Goal: Task Accomplishment & Management: Manage account settings

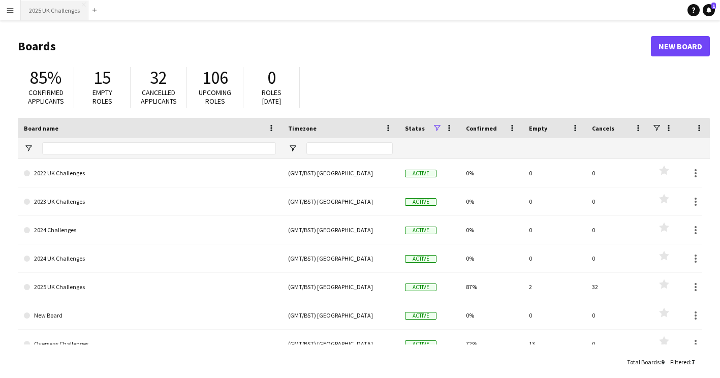
click at [34, 9] on button "2025 UK Challenges Close" at bounding box center [55, 11] width 68 height 20
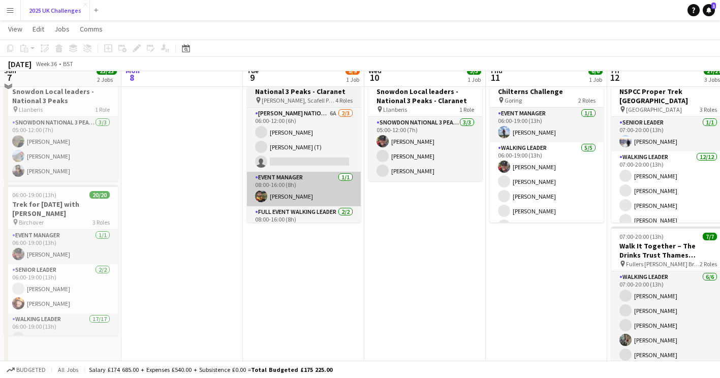
scroll to position [51, 0]
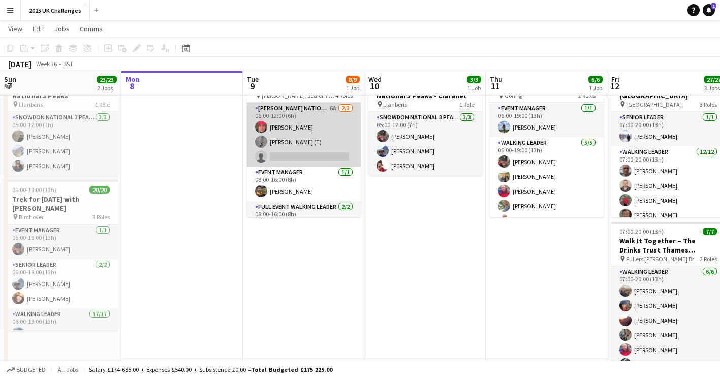
click at [304, 135] on app-card-role "[PERSON_NAME] National 3 Peaks Walking Leader 6A [DATE] 06:00-12:00 (6h) [PERSO…" at bounding box center [304, 135] width 114 height 64
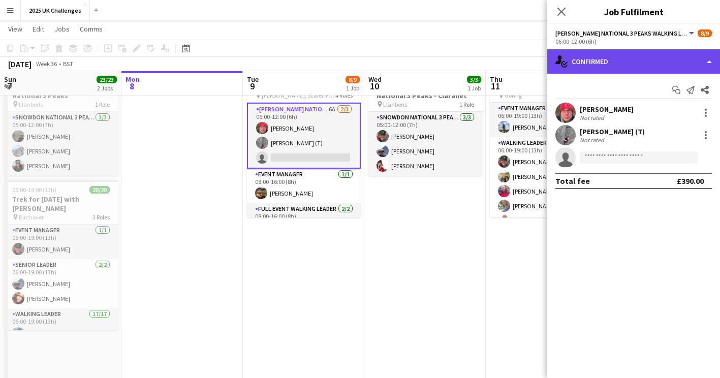
click at [607, 56] on div "single-neutral-actions-check-2 Confirmed" at bounding box center [633, 61] width 173 height 24
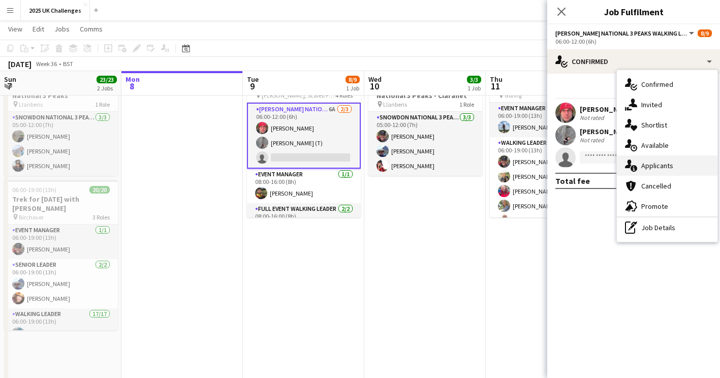
click at [668, 160] on div "single-neutral-actions-information Applicants" at bounding box center [667, 165] width 101 height 20
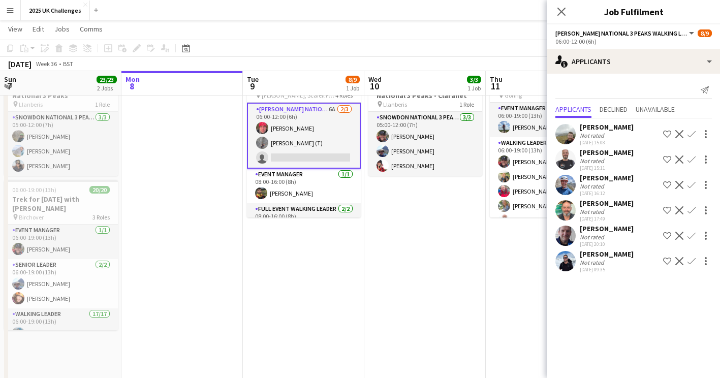
click at [609, 262] on div "Not rated" at bounding box center [607, 263] width 54 height 8
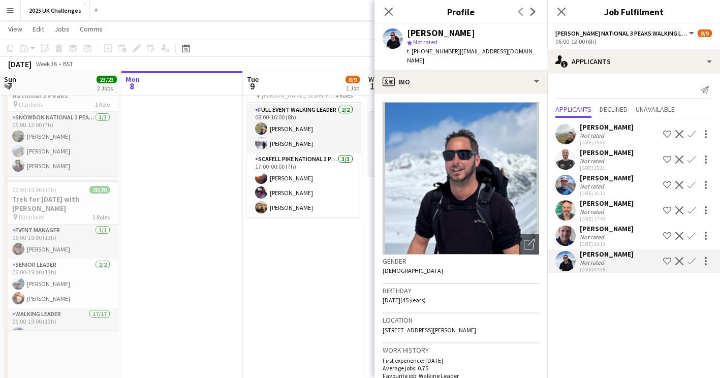
click at [298, 266] on app-date-cell "06:00-00:00 (18h) (Wed) 8/9 National 3 Peaks - Claranet pin [PERSON_NAME], Scaf…" at bounding box center [303, 379] width 121 height 632
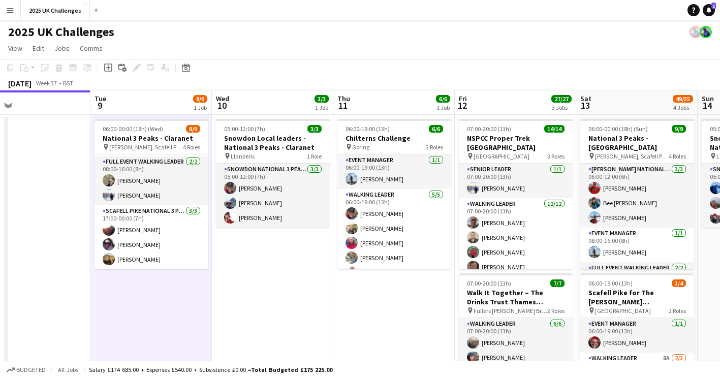
scroll to position [0, 401]
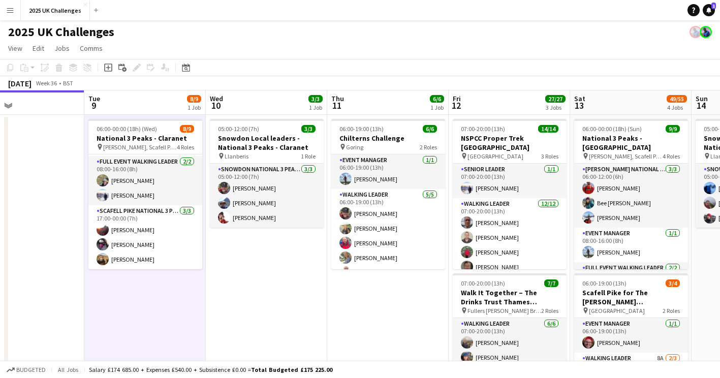
drag, startPoint x: 517, startPoint y: 310, endPoint x: 404, endPoint y: 294, distance: 114.0
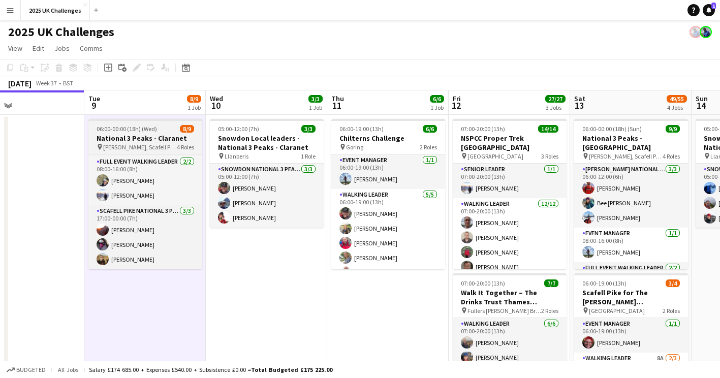
scroll to position [0, 0]
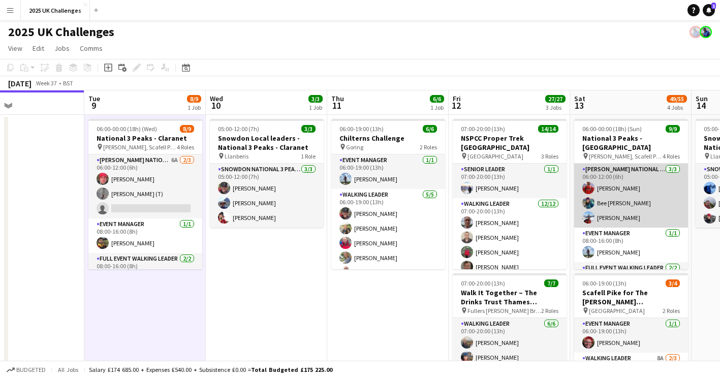
click at [624, 210] on app-card-role "[PERSON_NAME] National 3 Peaks Walking Leader [DATE] 06:00-12:00 (6h) [PERSON_N…" at bounding box center [631, 196] width 114 height 64
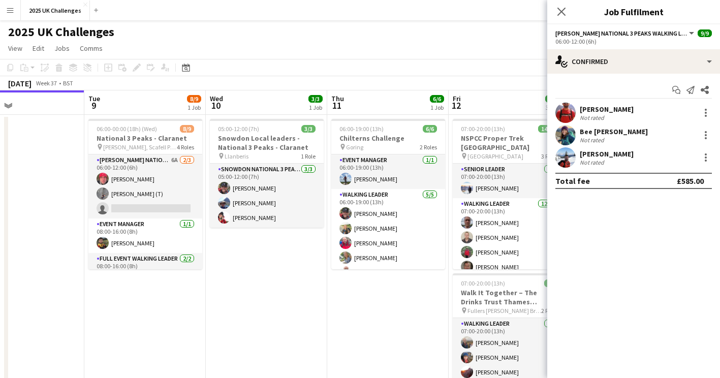
click at [603, 161] on div "Not rated" at bounding box center [593, 163] width 26 height 8
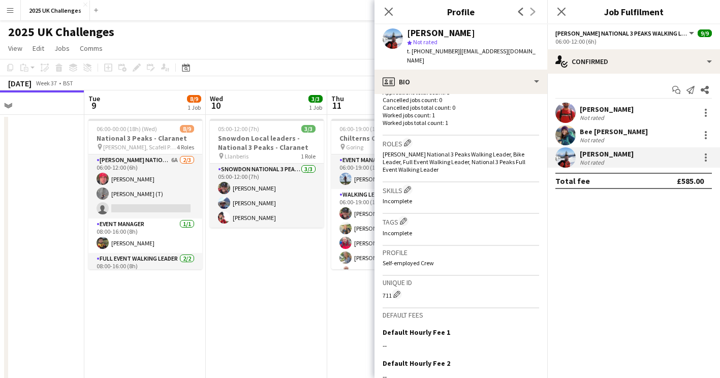
scroll to position [384, 0]
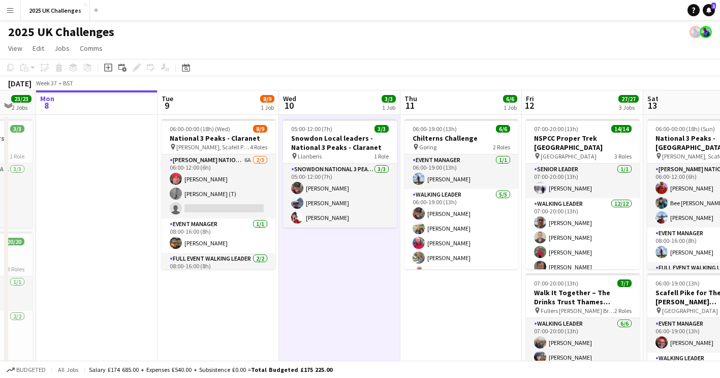
scroll to position [0, 369]
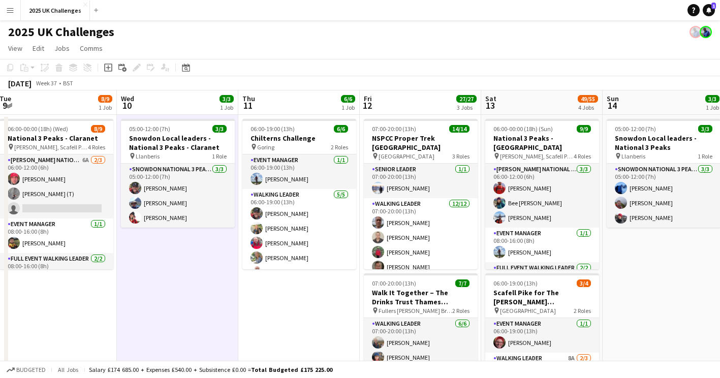
drag, startPoint x: 366, startPoint y: 322, endPoint x: 279, endPoint y: 320, distance: 86.9
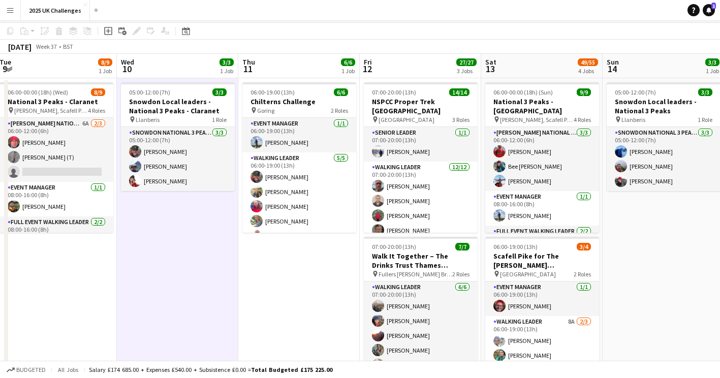
scroll to position [0, 0]
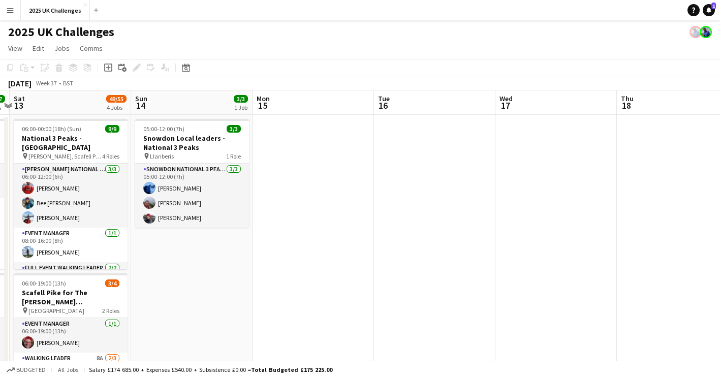
drag, startPoint x: 678, startPoint y: 302, endPoint x: 439, endPoint y: 289, distance: 240.2
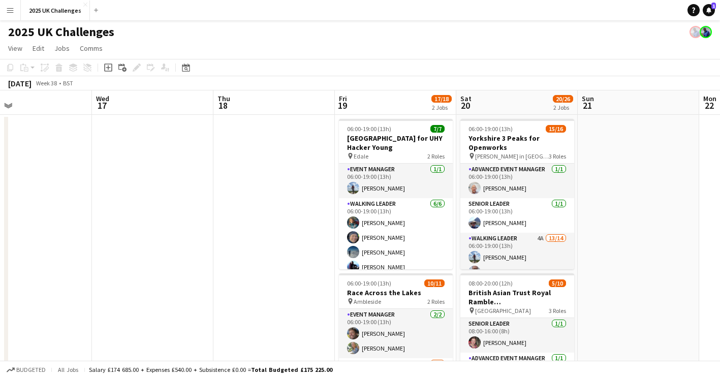
drag, startPoint x: 216, startPoint y: 297, endPoint x: 81, endPoint y: 287, distance: 135.1
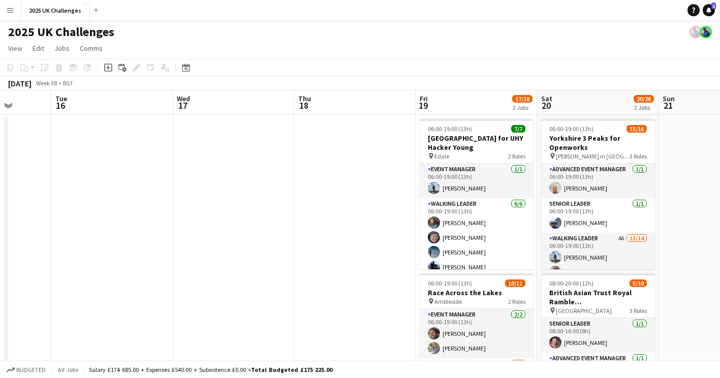
drag, startPoint x: 662, startPoint y: 235, endPoint x: 259, endPoint y: 259, distance: 403.2
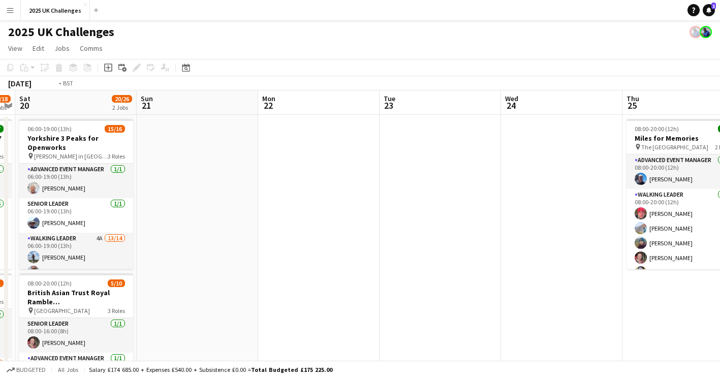
scroll to position [0, 375]
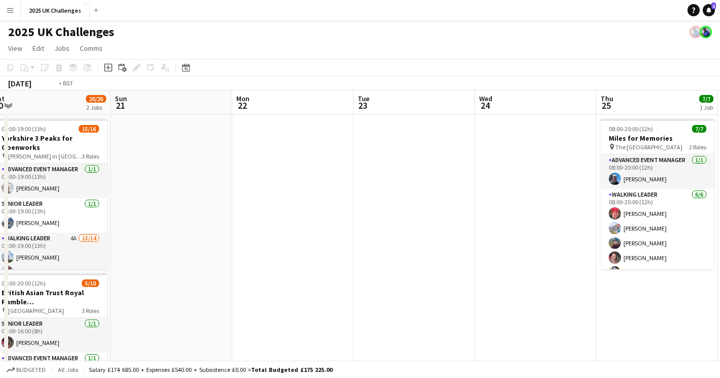
drag, startPoint x: 457, startPoint y: 255, endPoint x: 31, endPoint y: 256, distance: 425.8
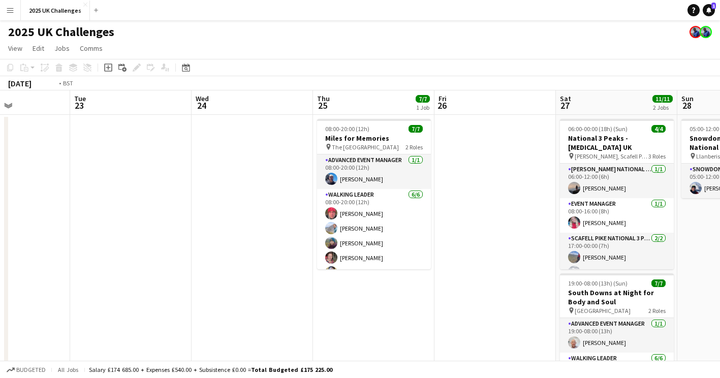
drag, startPoint x: 181, startPoint y: 270, endPoint x: 478, endPoint y: 263, distance: 296.3
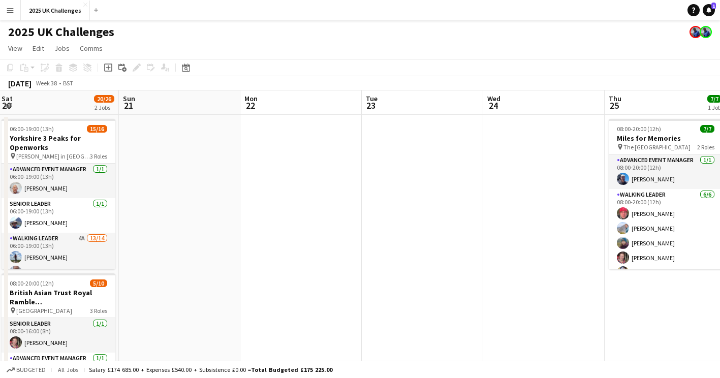
drag, startPoint x: 308, startPoint y: 280, endPoint x: 448, endPoint y: 272, distance: 140.0
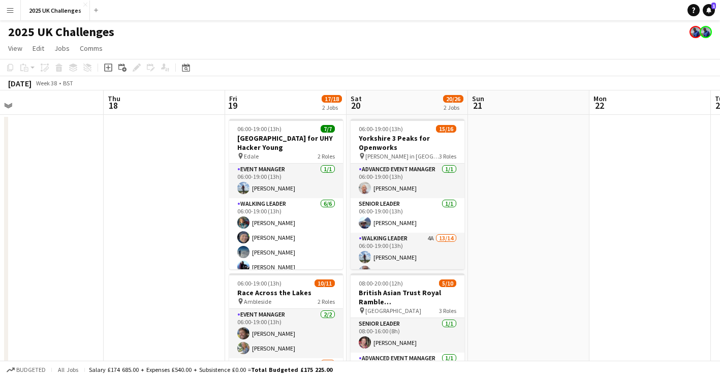
drag, startPoint x: 368, startPoint y: 256, endPoint x: 556, endPoint y: 224, distance: 191.2
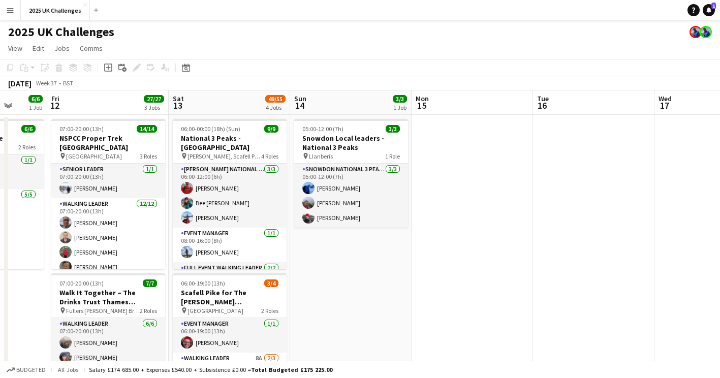
drag, startPoint x: 336, startPoint y: 195, endPoint x: 577, endPoint y: 182, distance: 241.2
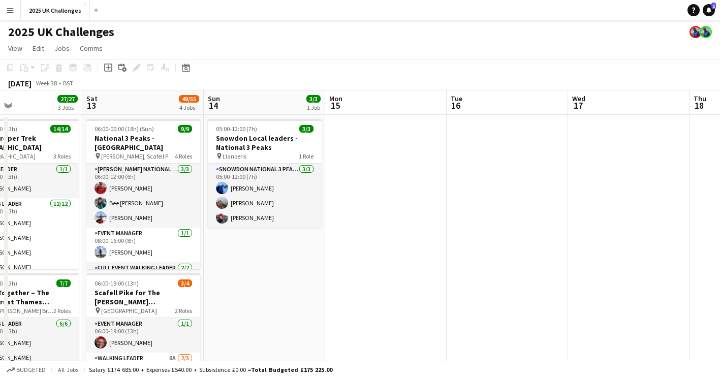
drag, startPoint x: 491, startPoint y: 197, endPoint x: 659, endPoint y: 186, distance: 168.5
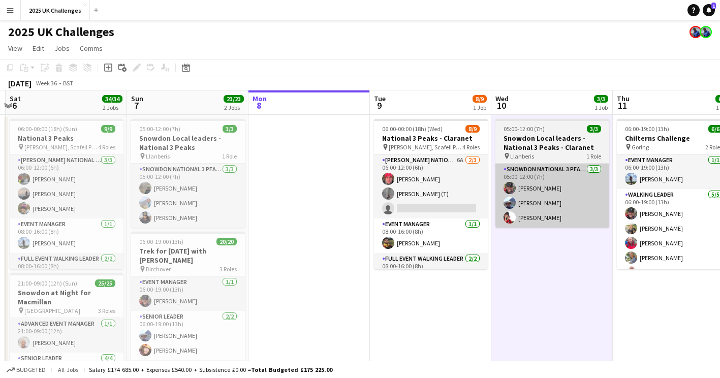
drag, startPoint x: 688, startPoint y: 164, endPoint x: 561, endPoint y: 199, distance: 130.9
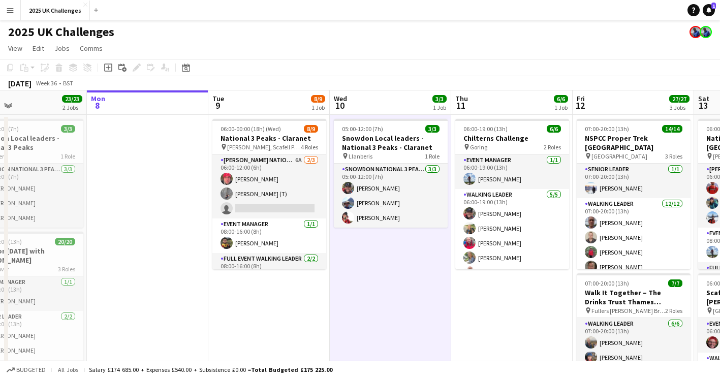
drag, startPoint x: 309, startPoint y: 248, endPoint x: 191, endPoint y: 245, distance: 118.5
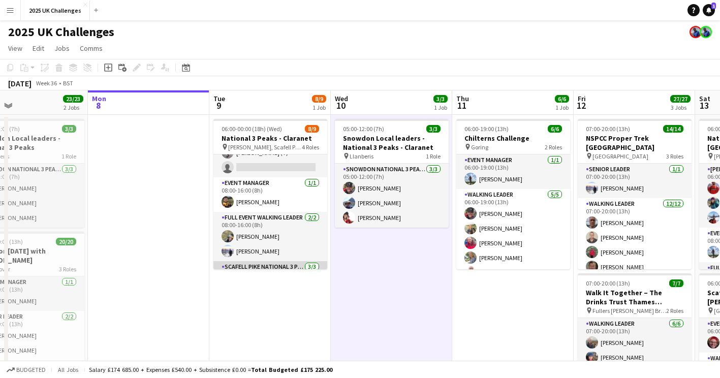
scroll to position [0, 0]
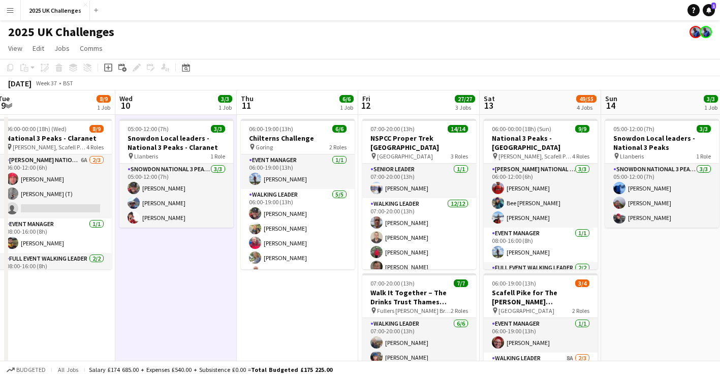
drag, startPoint x: 169, startPoint y: 257, endPoint x: 143, endPoint y: 253, distance: 25.7
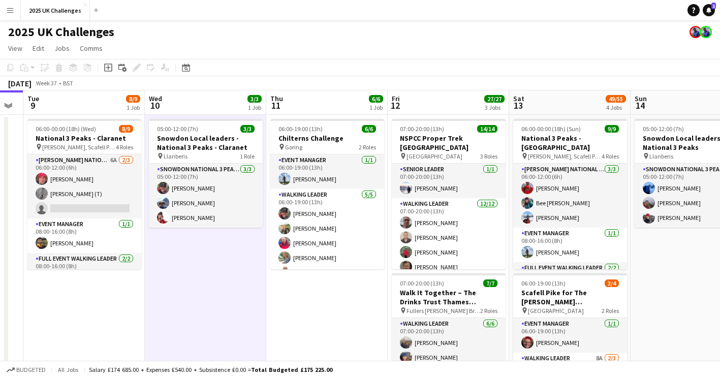
drag, startPoint x: 255, startPoint y: 278, endPoint x: 170, endPoint y: 273, distance: 85.5
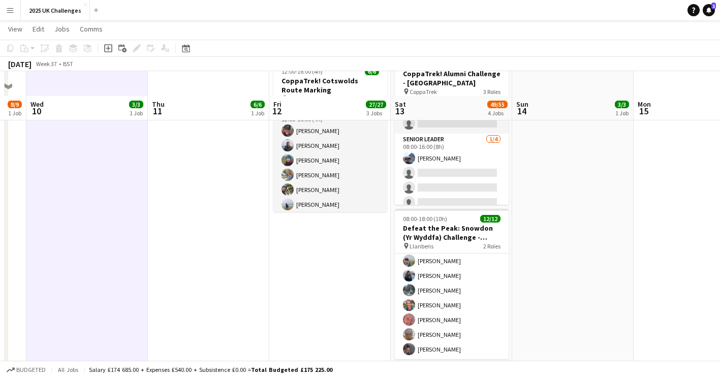
scroll to position [407, 0]
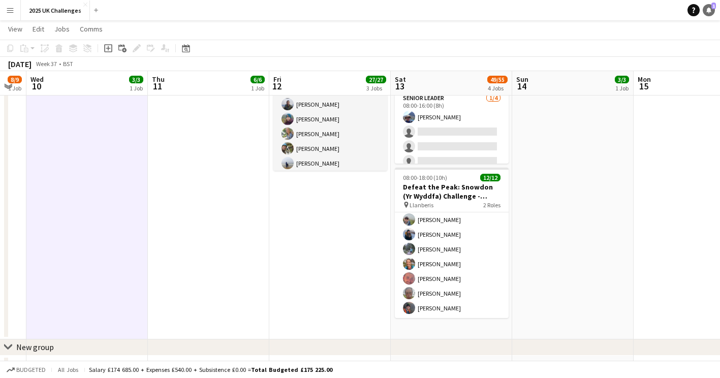
click at [712, 11] on link "Notifications 1" at bounding box center [709, 10] width 12 height 12
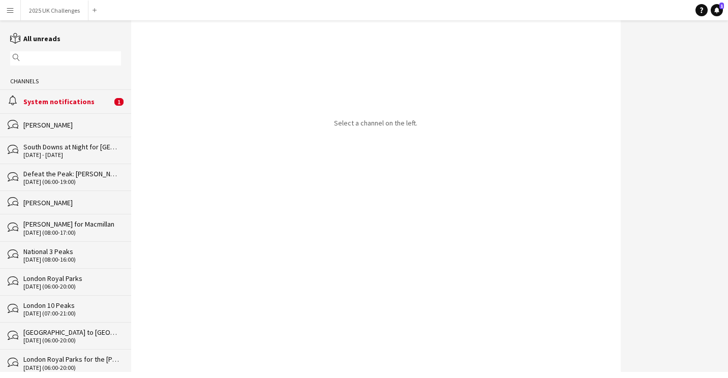
click at [95, 100] on div "System notifications" at bounding box center [67, 101] width 88 height 9
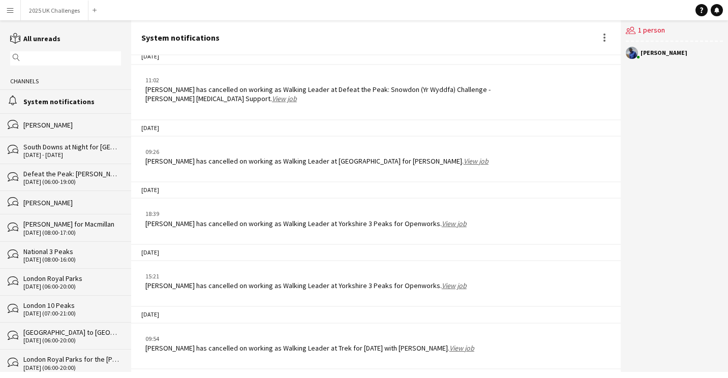
scroll to position [1533, 0]
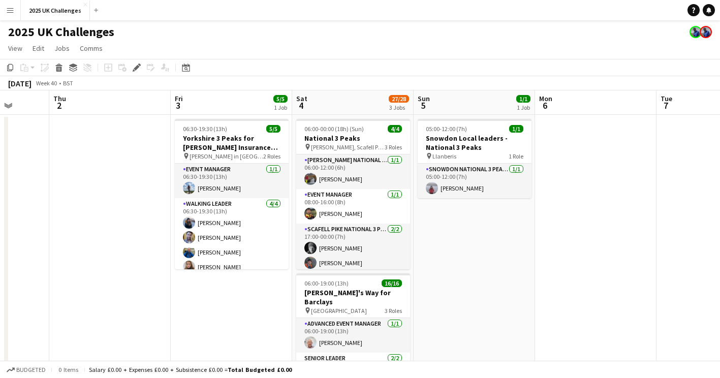
drag, startPoint x: 333, startPoint y: 280, endPoint x: 360, endPoint y: 303, distance: 35.0
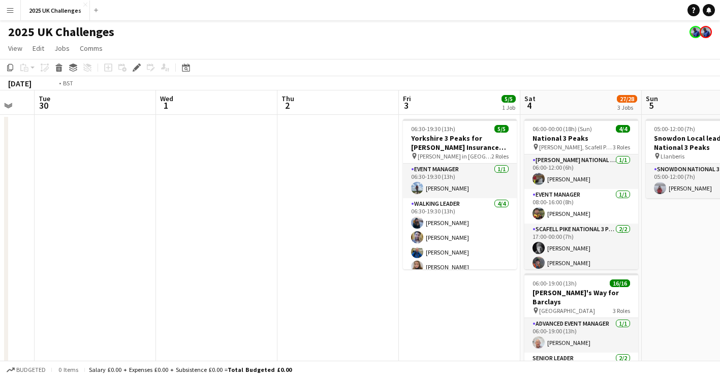
drag, startPoint x: 151, startPoint y: 304, endPoint x: 480, endPoint y: 273, distance: 330.3
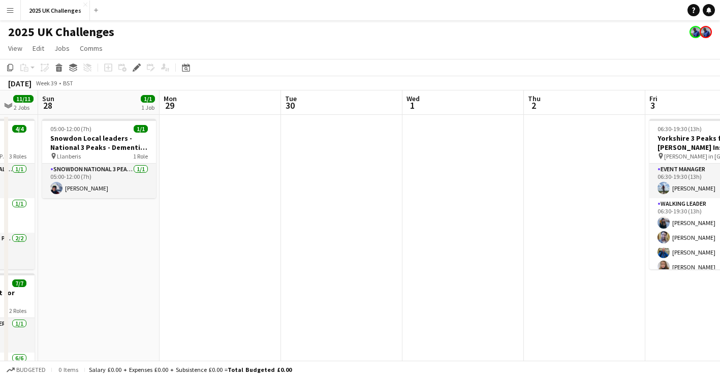
scroll to position [0, 236]
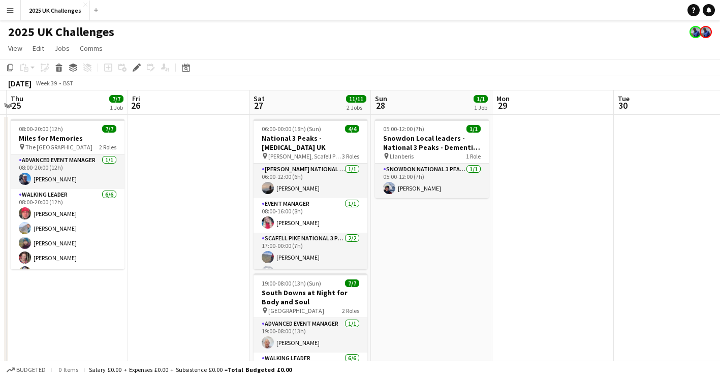
drag, startPoint x: 482, startPoint y: 251, endPoint x: 523, endPoint y: 244, distance: 41.8
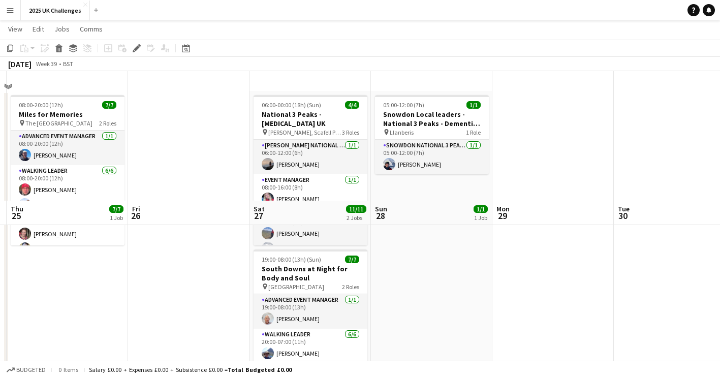
scroll to position [0, 0]
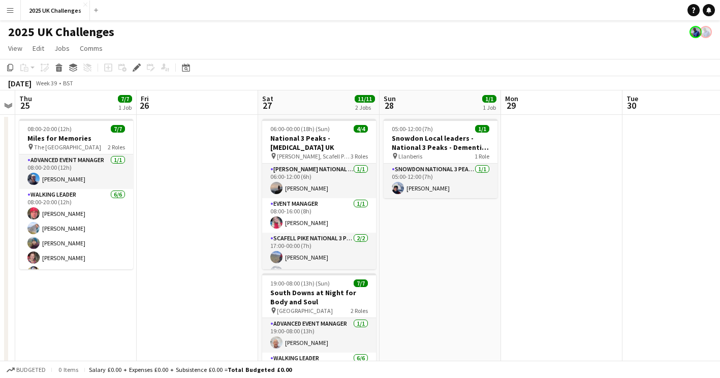
drag, startPoint x: 457, startPoint y: 275, endPoint x: 774, endPoint y: 208, distance: 324.1
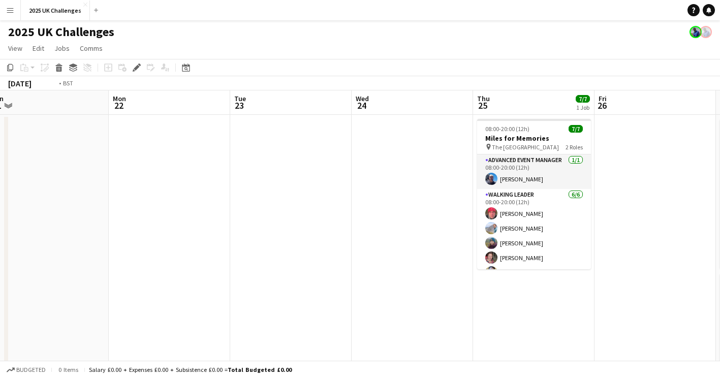
drag, startPoint x: 612, startPoint y: 288, endPoint x: 653, endPoint y: 288, distance: 41.2
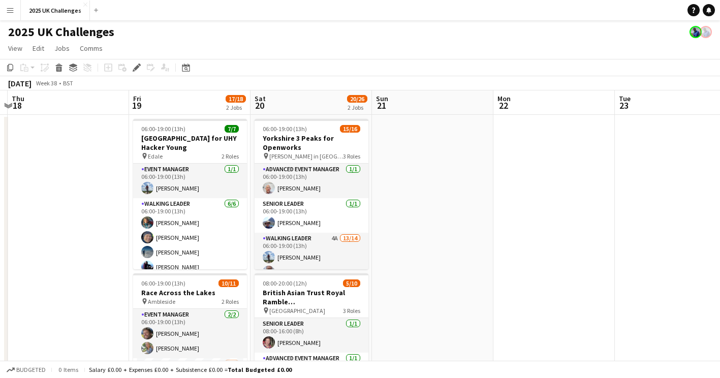
drag, startPoint x: 472, startPoint y: 264, endPoint x: 485, endPoint y: 265, distance: 13.8
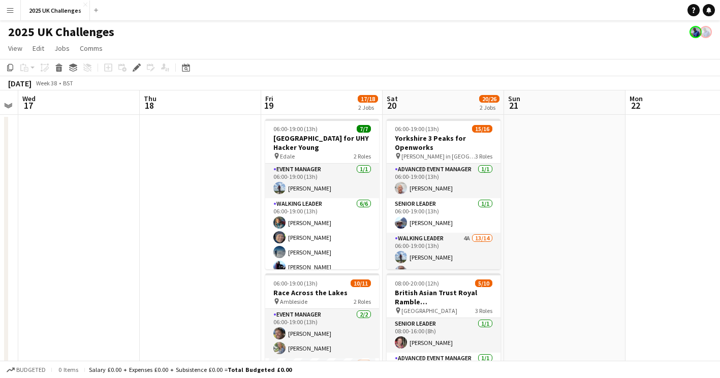
drag, startPoint x: 460, startPoint y: 269, endPoint x: 702, endPoint y: 269, distance: 241.4
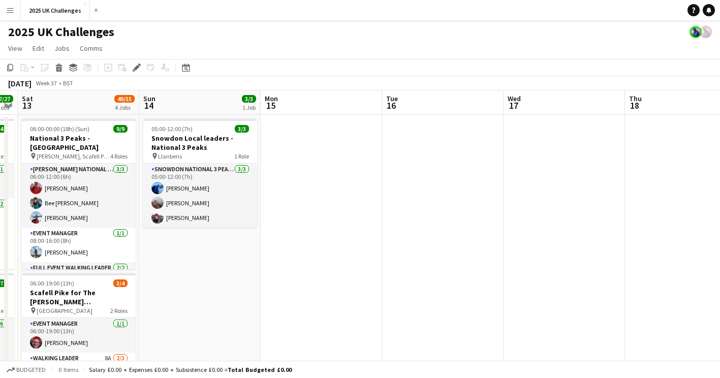
drag, startPoint x: 334, startPoint y: 297, endPoint x: 474, endPoint y: 293, distance: 139.8
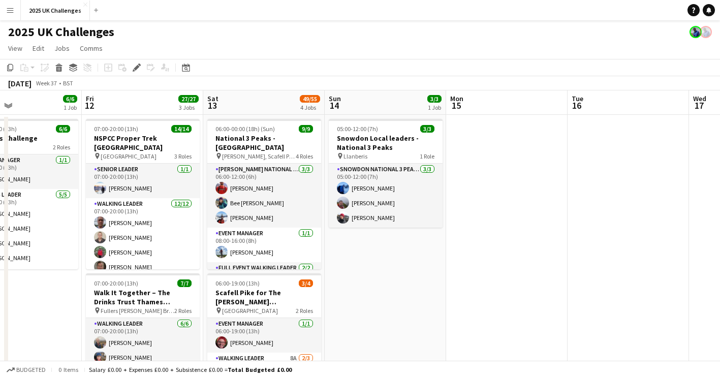
drag, startPoint x: 543, startPoint y: 272, endPoint x: 601, endPoint y: 274, distance: 57.9
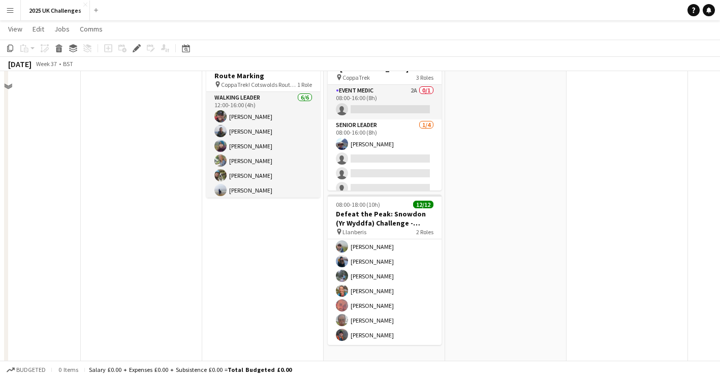
scroll to position [381, 0]
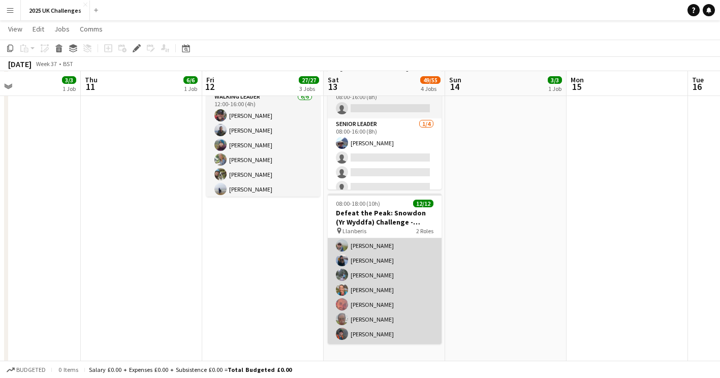
click at [359, 261] on app-card-role "Walking Leader [DATE] 08:00-18:00 (10h) [PERSON_NAME] [PERSON_NAME] [PERSON_NAM…" at bounding box center [385, 253] width 114 height 182
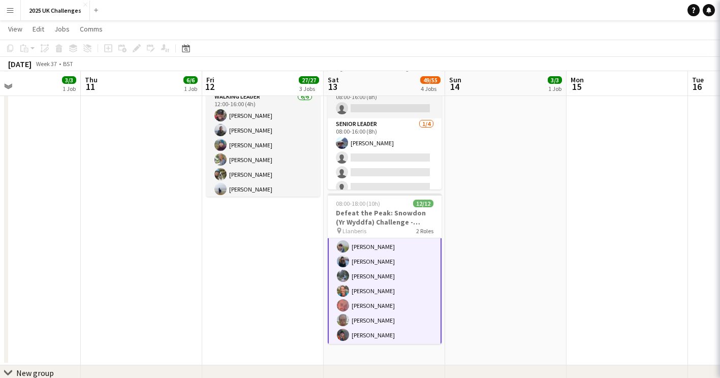
scroll to position [112, 0]
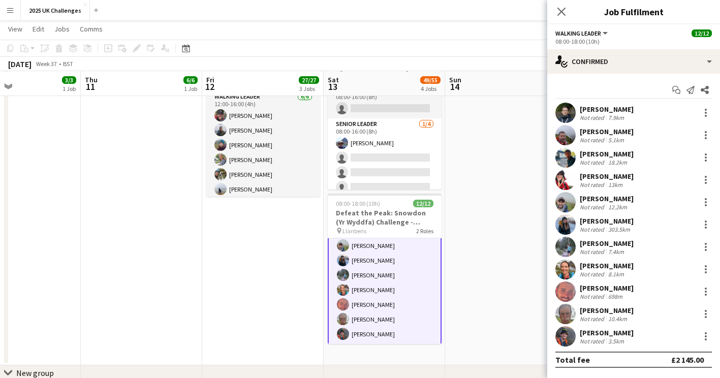
click at [603, 220] on div "[PERSON_NAME]" at bounding box center [607, 220] width 54 height 9
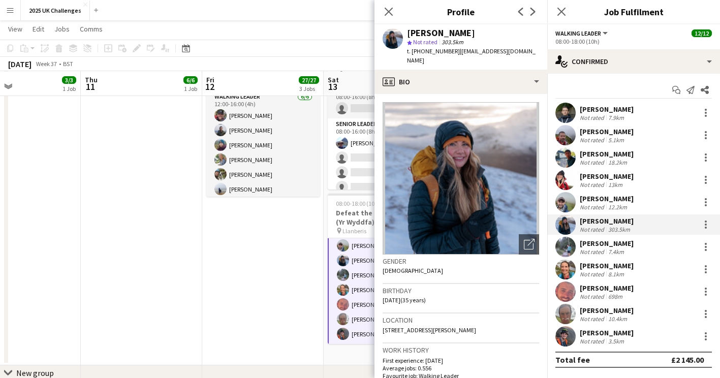
drag, startPoint x: 456, startPoint y: 51, endPoint x: 486, endPoint y: 58, distance: 30.8
click at [486, 58] on div "t. [PHONE_NUMBER] | [EMAIL_ADDRESS][DOMAIN_NAME]" at bounding box center [473, 56] width 132 height 18
copy span "[EMAIL_ADDRESS][DOMAIN_NAME]"
click at [245, 261] on app-date-cell "07:00-20:00 (13h) 14/14 NSPCC Proper Trek [GEOGRAPHIC_DATA] pin Central London …" at bounding box center [262, 49] width 121 height 632
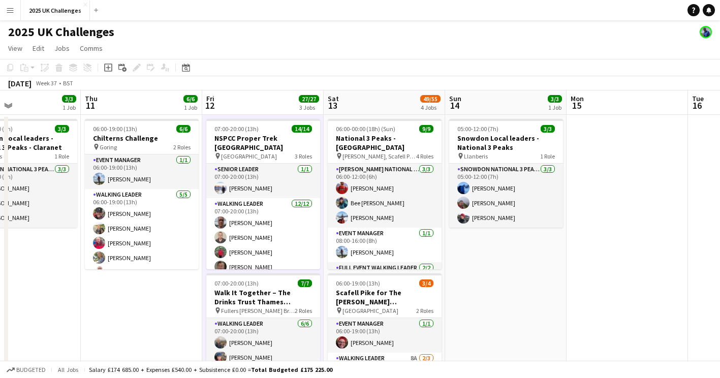
scroll to position [0, 0]
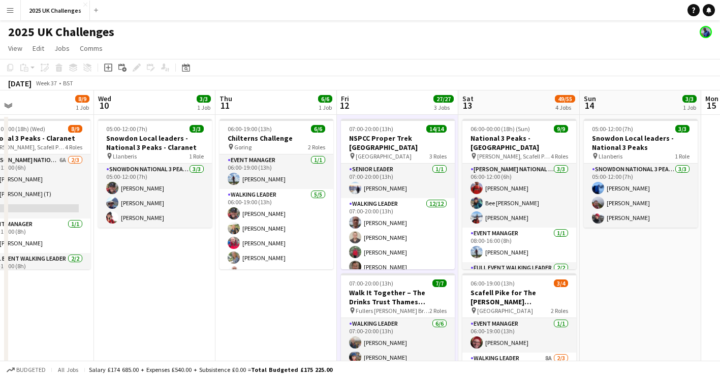
drag, startPoint x: 510, startPoint y: 287, endPoint x: 632, endPoint y: 275, distance: 122.5
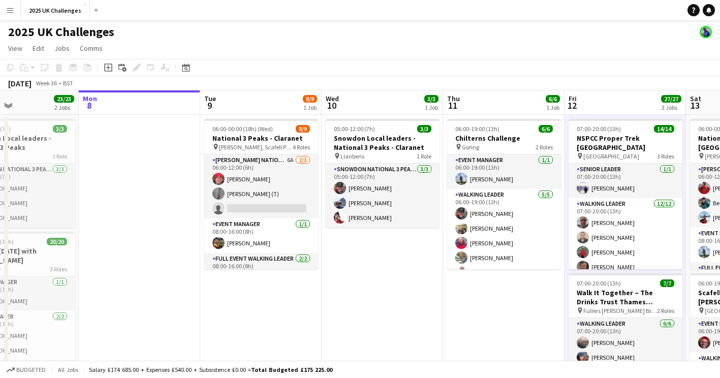
scroll to position [0, 285]
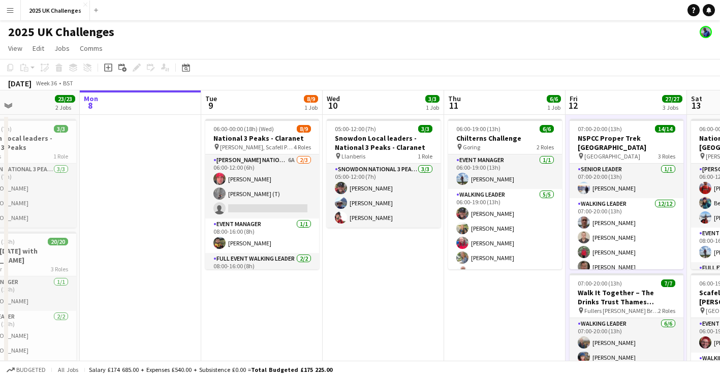
drag, startPoint x: 298, startPoint y: 309, endPoint x: 340, endPoint y: 308, distance: 41.7
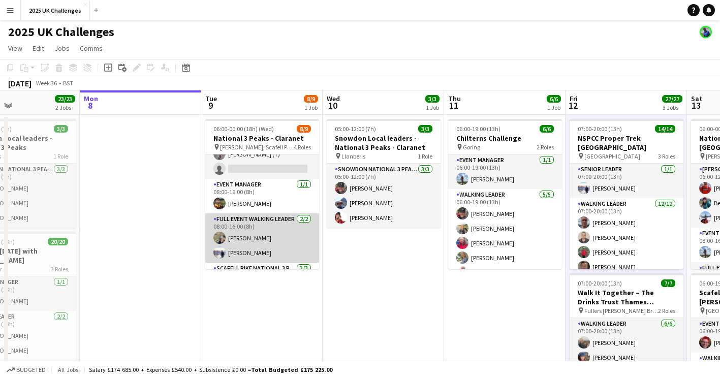
scroll to position [97, 0]
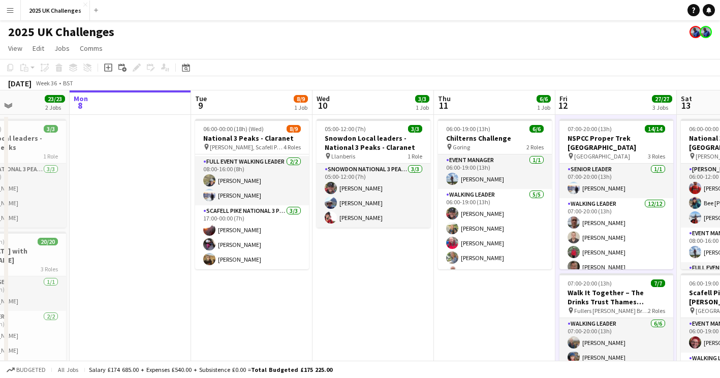
drag, startPoint x: 356, startPoint y: 292, endPoint x: 344, endPoint y: 320, distance: 29.8
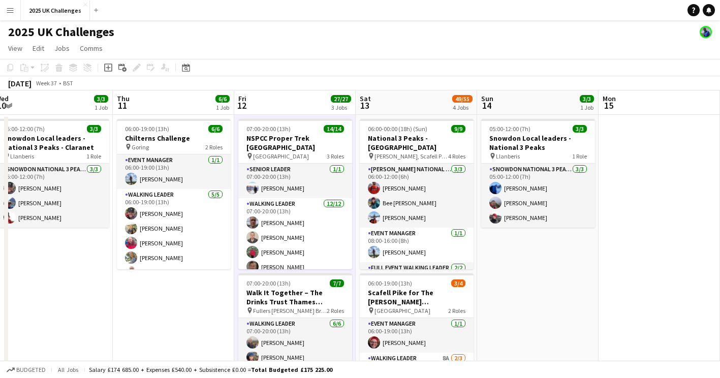
drag, startPoint x: 463, startPoint y: 299, endPoint x: 178, endPoint y: 273, distance: 286.2
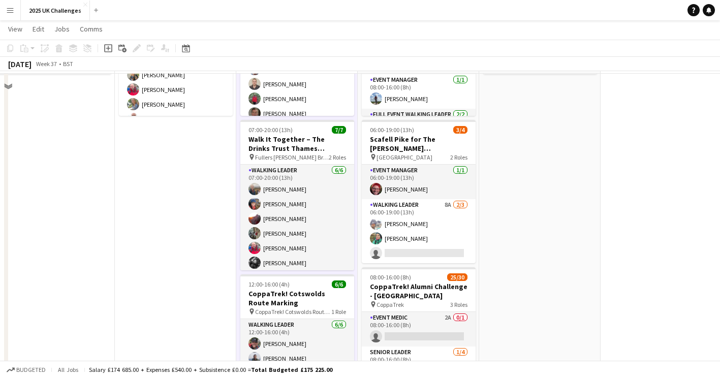
scroll to position [0, 0]
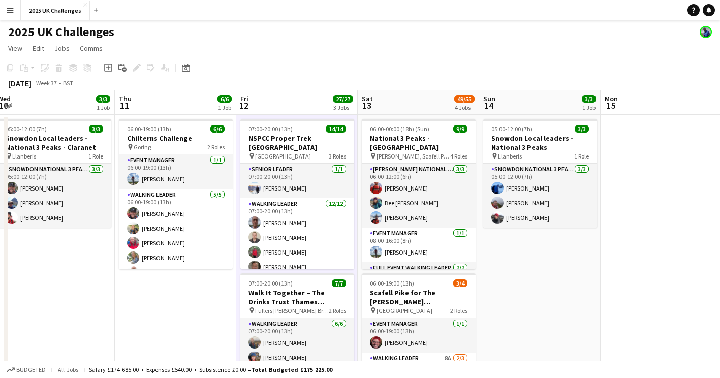
drag, startPoint x: 630, startPoint y: 277, endPoint x: 327, endPoint y: 273, distance: 302.4
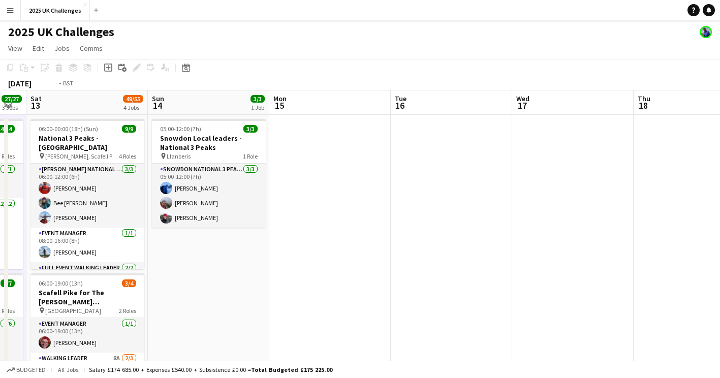
drag, startPoint x: 474, startPoint y: 273, endPoint x: 173, endPoint y: 249, distance: 301.3
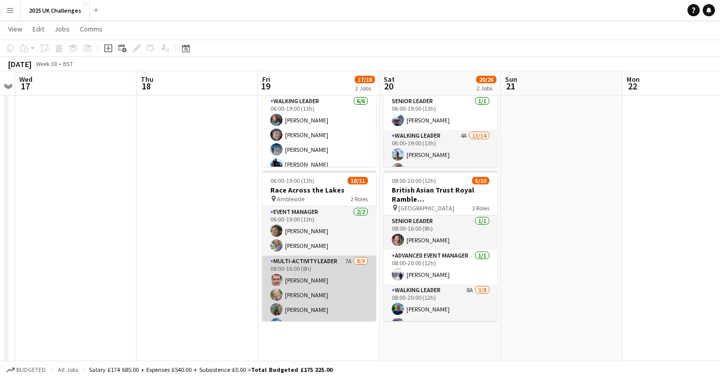
scroll to position [87, 0]
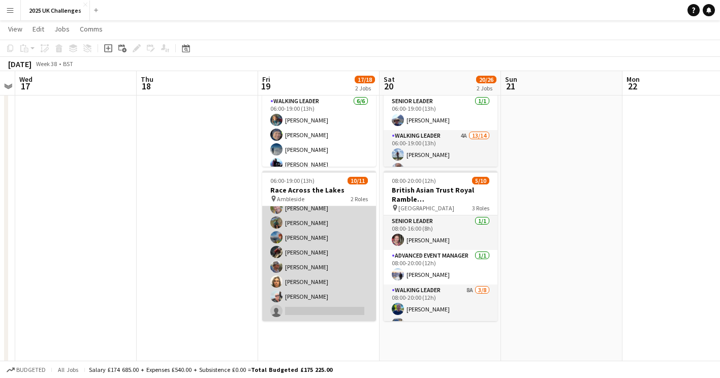
click at [322, 303] on app-card-role "Multi-Activity Leader 7A [DATE] 08:00-16:00 (8h) [PERSON_NAME] [PERSON_NAME] [P…" at bounding box center [319, 245] width 114 height 152
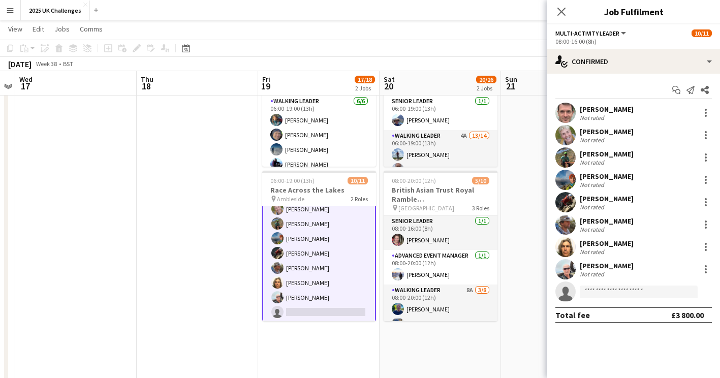
scroll to position [88, 0]
click at [594, 294] on input at bounding box center [639, 292] width 118 height 12
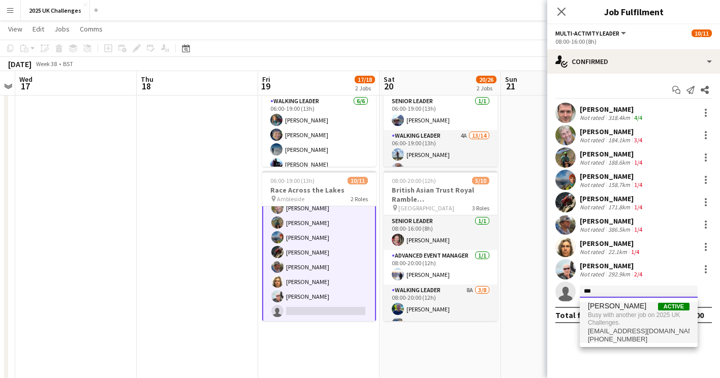
type input "***"
click at [631, 313] on span "Busy with another job on 2025 UK Challenges." at bounding box center [639, 318] width 102 height 17
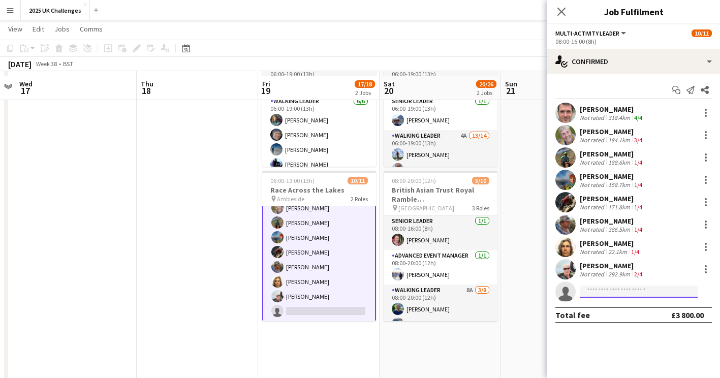
scroll to position [152, 0]
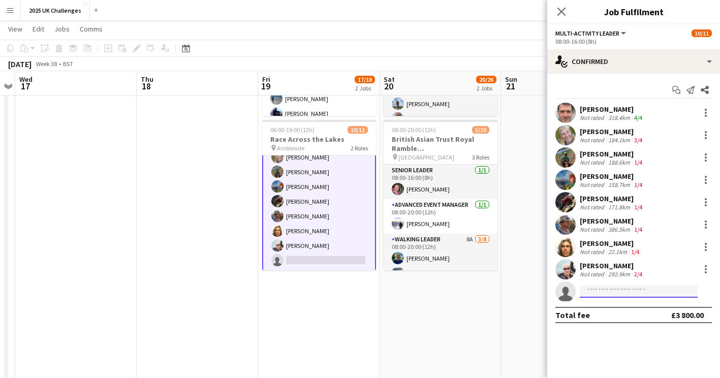
click at [620, 293] on input at bounding box center [639, 292] width 118 height 12
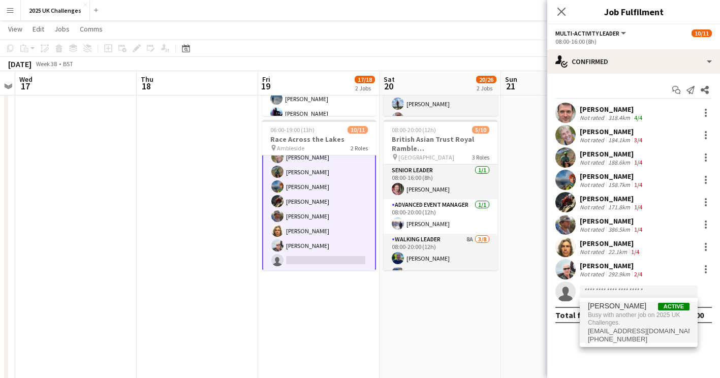
click at [614, 310] on span "Busy with another job on 2025 UK Challenges." at bounding box center [639, 318] width 102 height 17
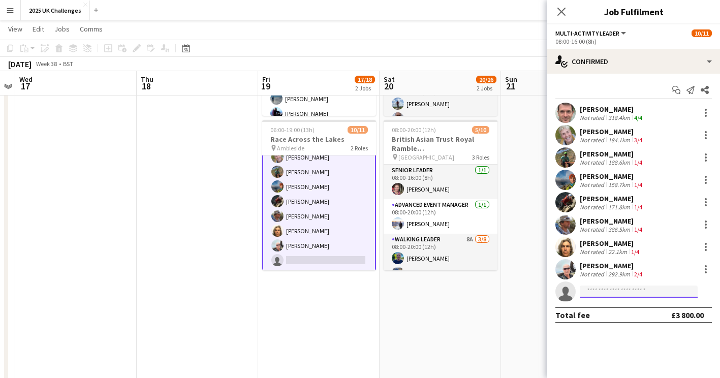
click at [604, 294] on input at bounding box center [639, 292] width 118 height 12
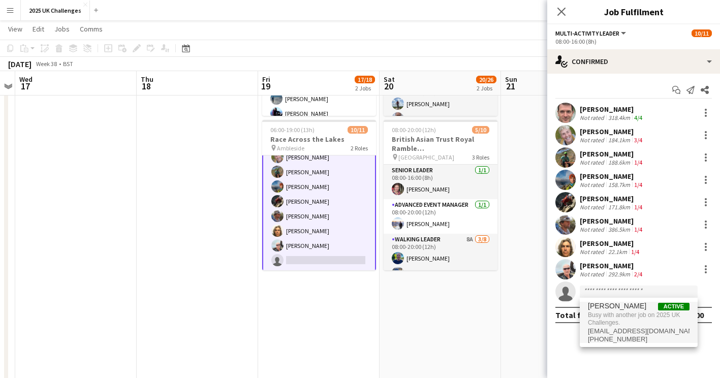
click at [460, 329] on app-date-cell "06:00-19:00 (13h) 15/16 Yorkshire 3 Peaks for Openworks pin [PERSON_NAME] in Ri…" at bounding box center [440, 277] width 121 height 632
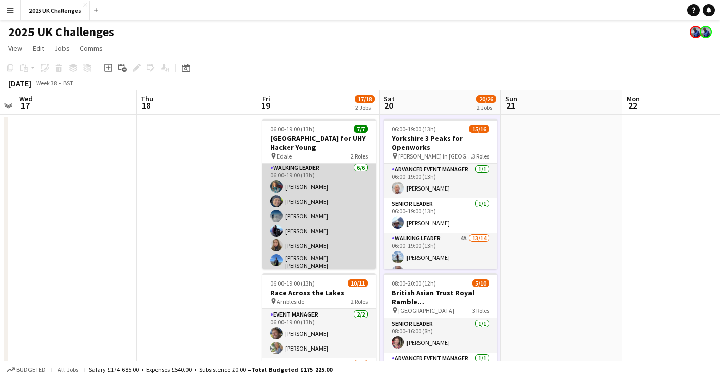
scroll to position [37, 0]
click at [294, 243] on app-card-role "Walking Leader [DATE] 06:00-19:00 (13h) [PERSON_NAME] [PERSON_NAME] [PERSON_NAM…" at bounding box center [319, 216] width 114 height 111
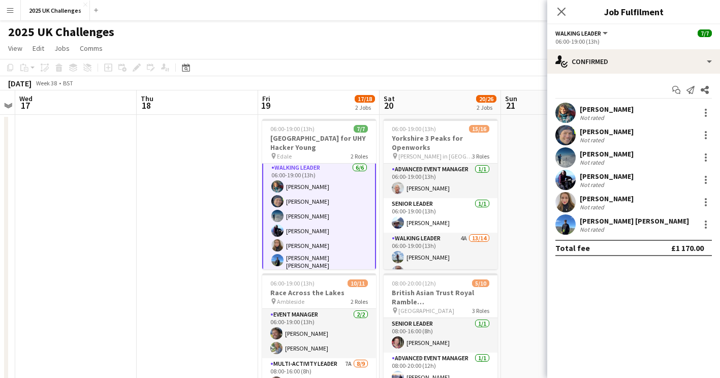
scroll to position [38, 0]
click at [705, 200] on div at bounding box center [706, 202] width 12 height 12
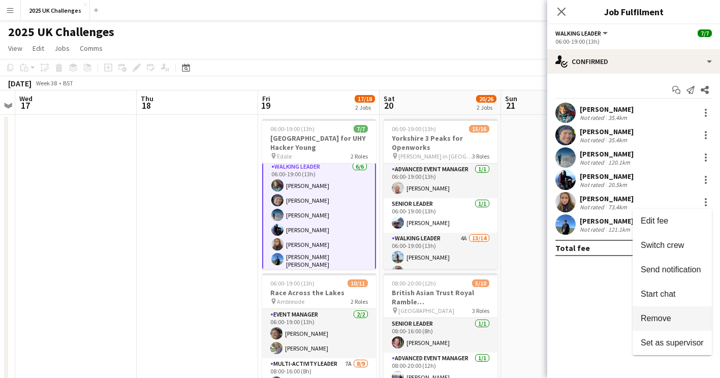
click at [662, 319] on span "Remove" at bounding box center [656, 318] width 30 height 9
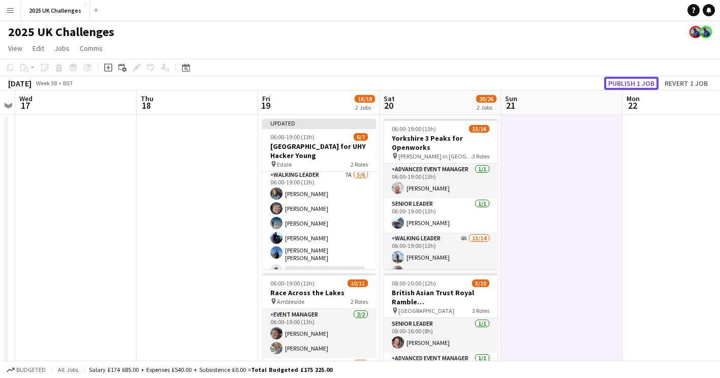
click at [646, 84] on button "Publish 1 job" at bounding box center [631, 83] width 54 height 13
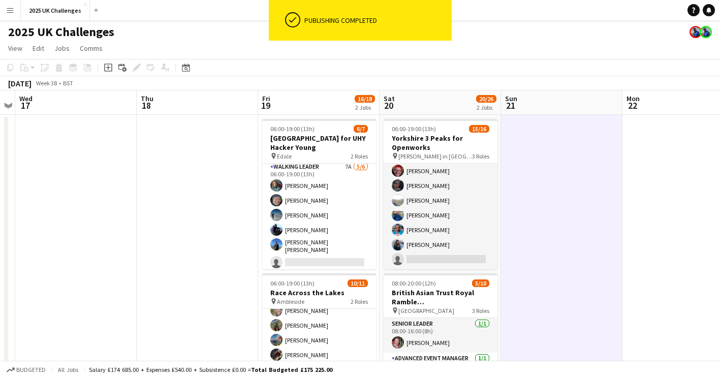
scroll to position [203, 0]
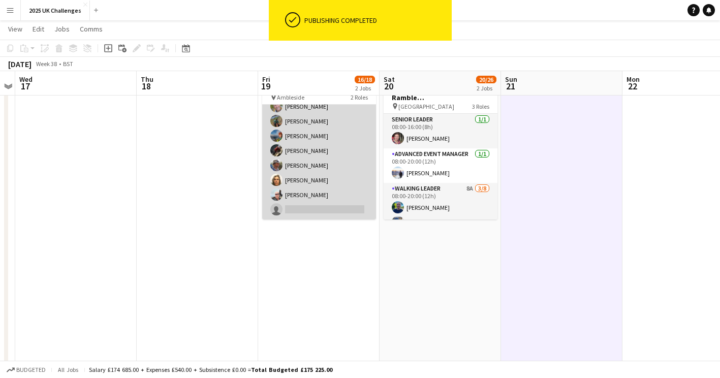
click at [321, 202] on app-card-role "Multi-Activity Leader 7A [DATE] 08:00-16:00 (8h) [PERSON_NAME] [PERSON_NAME] [P…" at bounding box center [319, 143] width 114 height 152
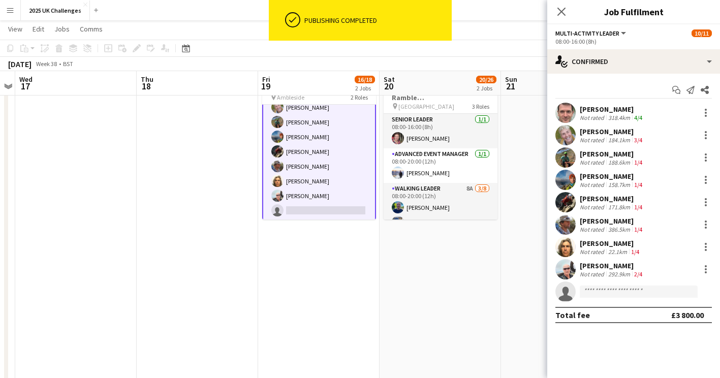
scroll to position [88, 0]
click at [596, 292] on input at bounding box center [639, 292] width 118 height 12
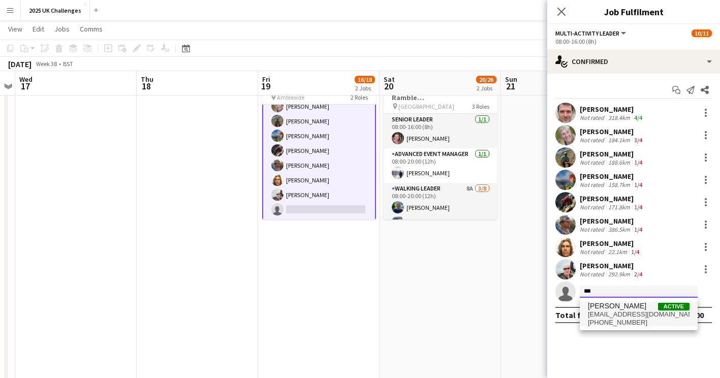
type input "***"
click at [616, 312] on span "[EMAIL_ADDRESS][DOMAIN_NAME]" at bounding box center [639, 314] width 102 height 8
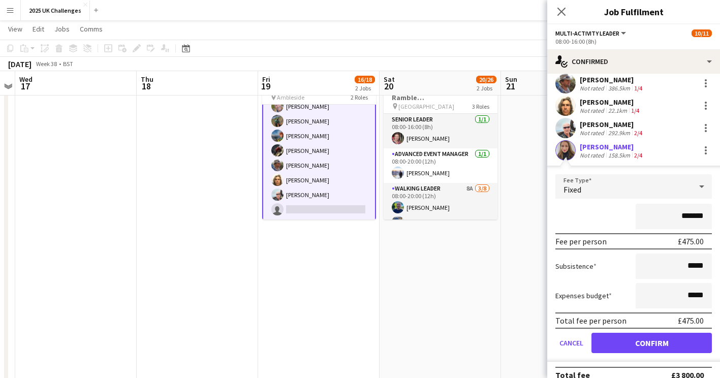
scroll to position [152, 0]
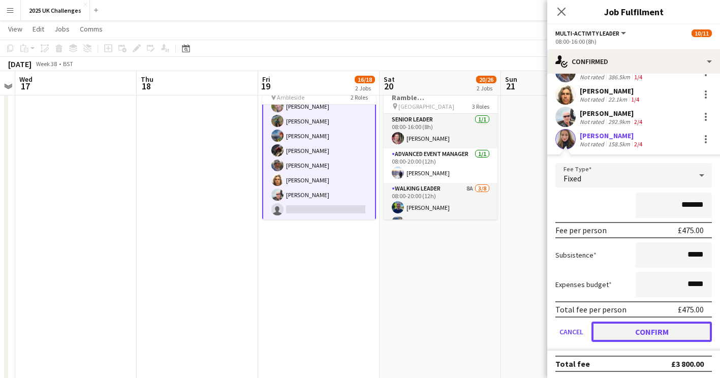
click at [642, 328] on button "Confirm" at bounding box center [651, 332] width 120 height 20
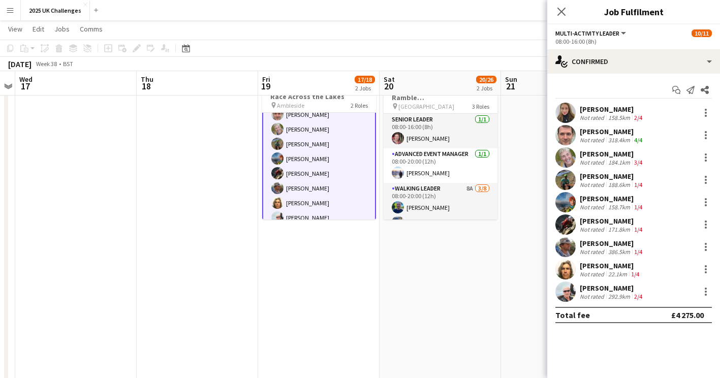
click at [524, 324] on app-date-cell at bounding box center [561, 227] width 121 height 632
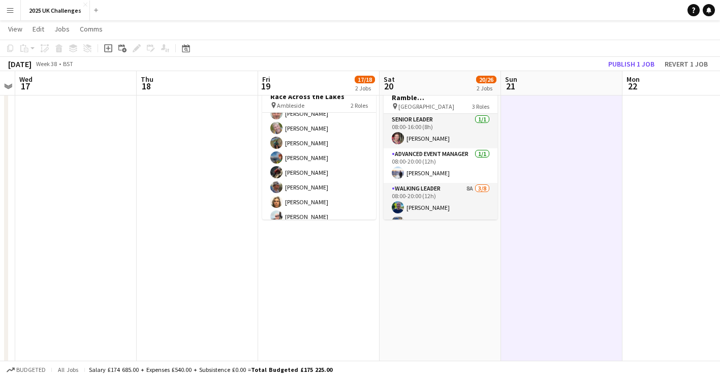
scroll to position [87, 0]
click at [632, 65] on button "Publish 1 job" at bounding box center [631, 63] width 54 height 13
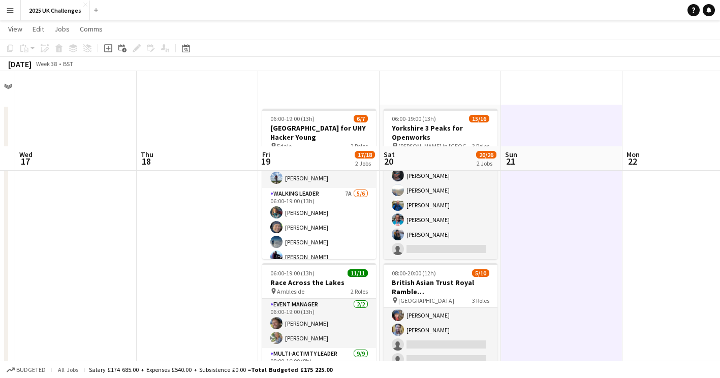
scroll to position [0, 0]
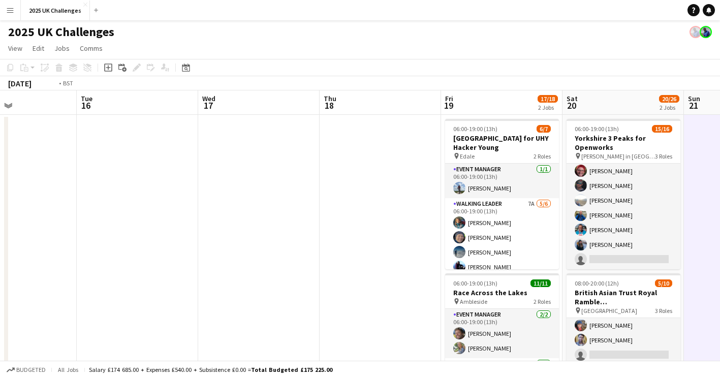
drag, startPoint x: 149, startPoint y: 209, endPoint x: 410, endPoint y: 201, distance: 261.3
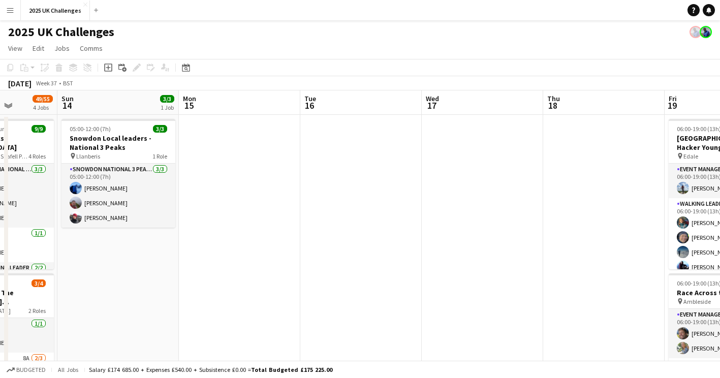
drag, startPoint x: 470, startPoint y: 212, endPoint x: 534, endPoint y: 210, distance: 64.1
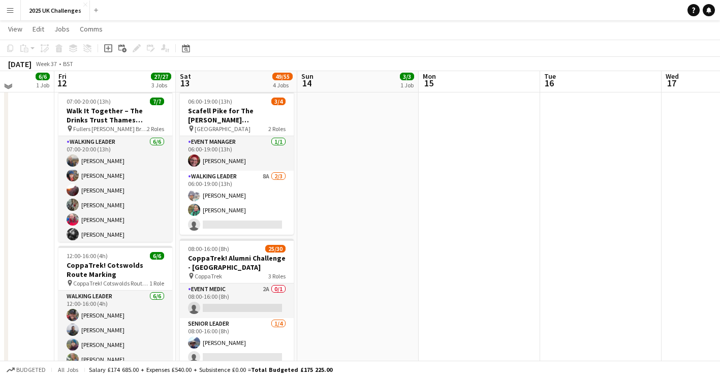
scroll to position [177, 0]
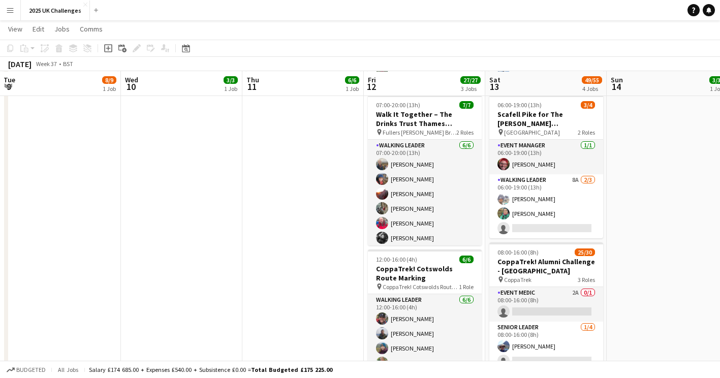
drag, startPoint x: 372, startPoint y: 231, endPoint x: 775, endPoint y: 203, distance: 403.9
click at [720, 203] on html "Menu Boards Boards Boards All jobs Status Workforce Workforce My Workforce Recr…" at bounding box center [360, 228] width 720 height 810
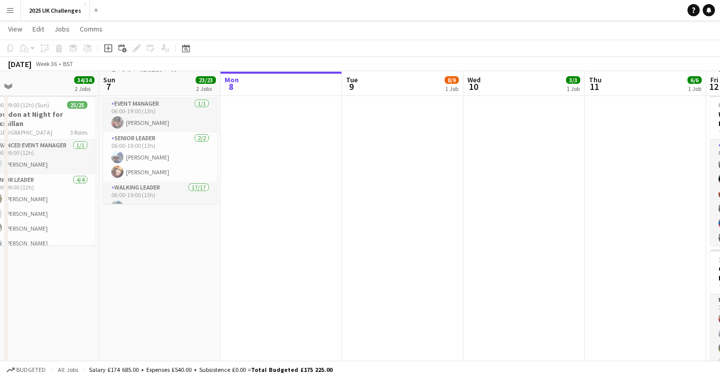
drag, startPoint x: 696, startPoint y: 209, endPoint x: 652, endPoint y: 210, distance: 43.7
click at [720, 209] on html "Menu Boards Boards Boards All jobs Status Workforce Workforce My Workforce Recr…" at bounding box center [360, 228] width 720 height 810
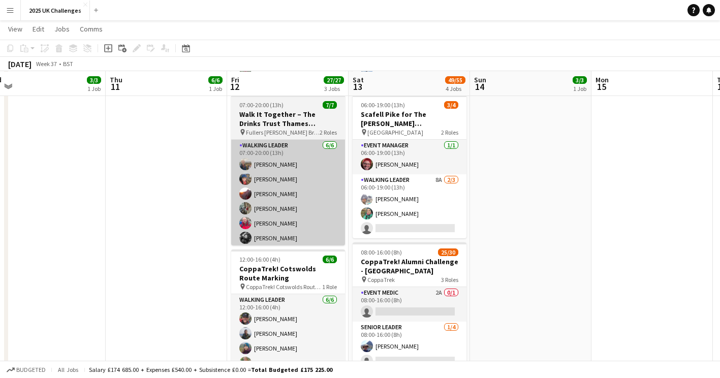
drag, startPoint x: 566, startPoint y: 210, endPoint x: 293, endPoint y: 212, distance: 272.4
click at [131, 216] on app-calendar-viewport "Sun 7 23/23 2 Jobs Mon 8 Tue 9 8/9 1 Job Wed 10 3/3 1 Job Thu 11 6/6 1 Job Fri …" at bounding box center [360, 238] width 720 height 753
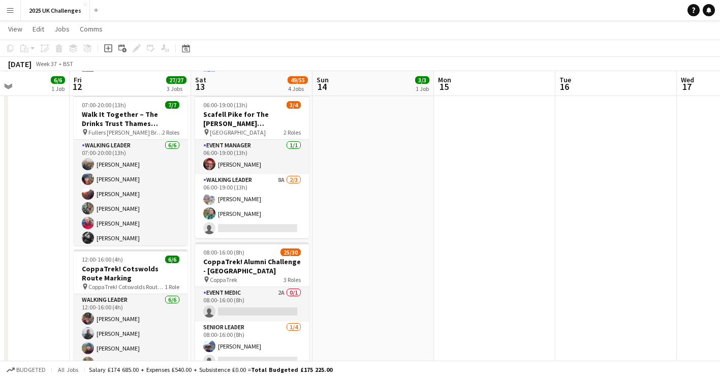
click at [326, 228] on app-calendar-viewport "Tue 9 8/9 1 Job Wed 10 3/3 1 Job Thu 11 6/6 1 Job Fri 12 27/27 3 Jobs Sat 13 49…" at bounding box center [360, 238] width 720 height 753
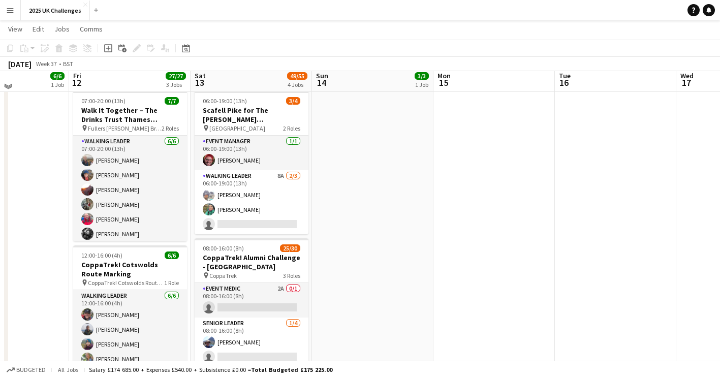
scroll to position [381, 0]
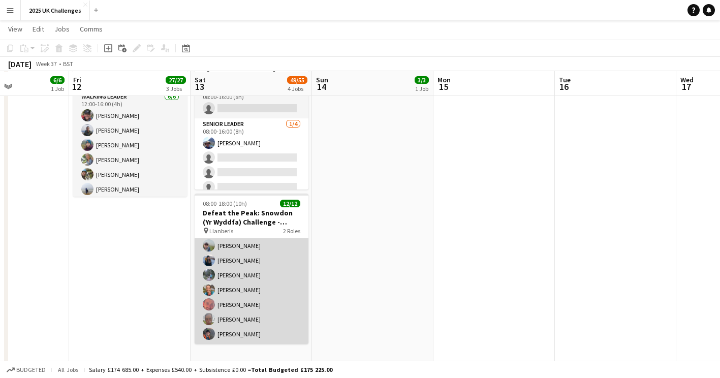
click at [236, 283] on app-card-role "Walking Leader [DATE] 08:00-18:00 (10h) [PERSON_NAME] [PERSON_NAME] [PERSON_NAM…" at bounding box center [252, 253] width 114 height 182
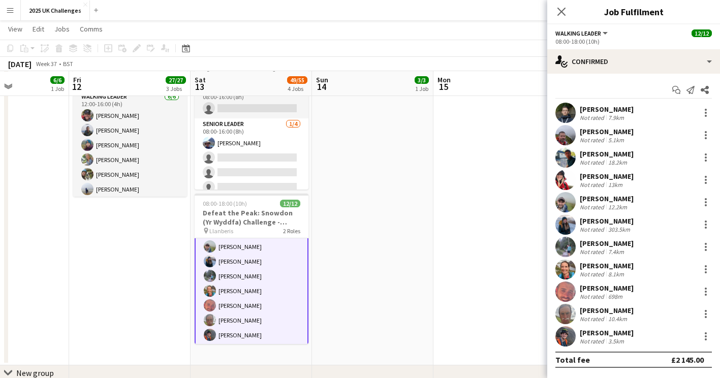
scroll to position [112, 0]
click at [601, 221] on div "[PERSON_NAME]" at bounding box center [607, 220] width 54 height 9
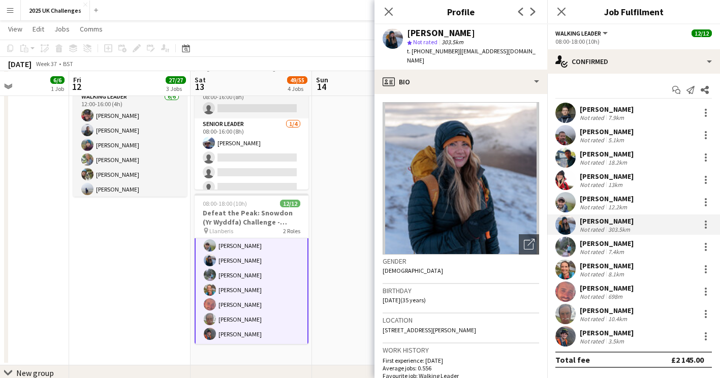
drag, startPoint x: 455, startPoint y: 53, endPoint x: 487, endPoint y: 59, distance: 32.6
click at [487, 59] on div "t. [PHONE_NUMBER] | [EMAIL_ADDRESS][DOMAIN_NAME]" at bounding box center [473, 56] width 132 height 18
copy span "[EMAIL_ADDRESS][DOMAIN_NAME]"
click at [335, 221] on app-date-cell "05:00-12:00 (7h) 3/3 Snowdon Local leaders - National 3 Peaks pin Llanberis 1 R…" at bounding box center [372, 49] width 121 height 632
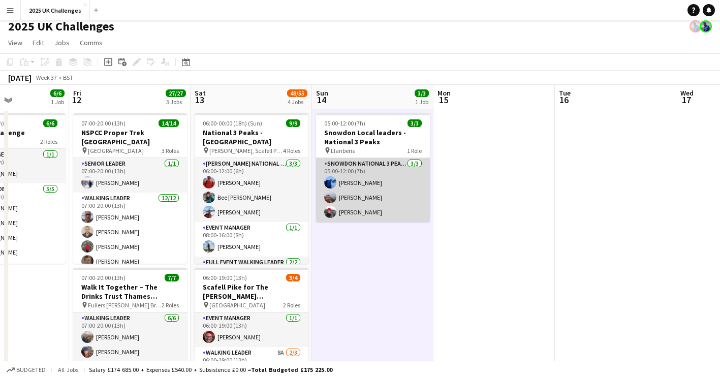
scroll to position [0, 0]
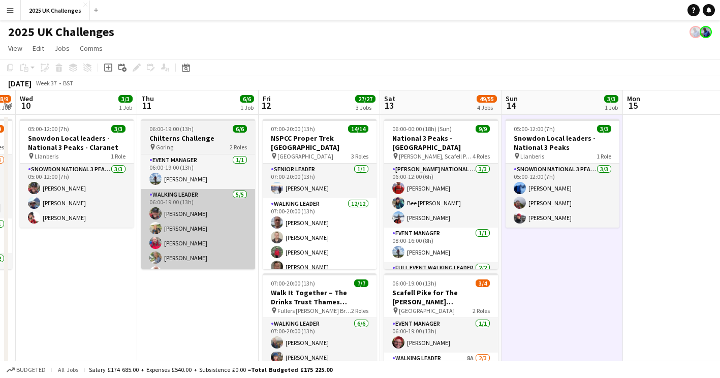
drag, startPoint x: 384, startPoint y: 262, endPoint x: 248, endPoint y: 260, distance: 135.2
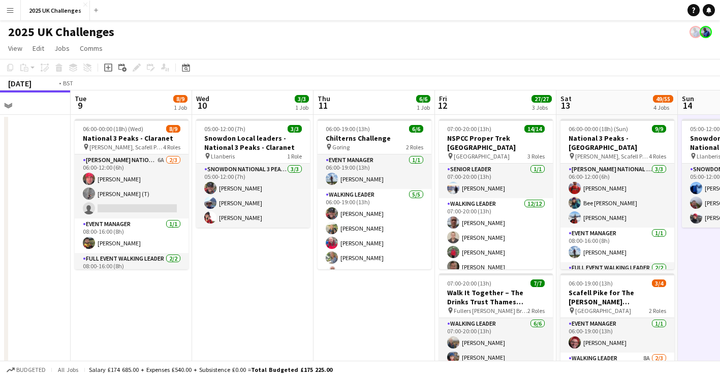
drag, startPoint x: 199, startPoint y: 274, endPoint x: 326, endPoint y: 277, distance: 127.1
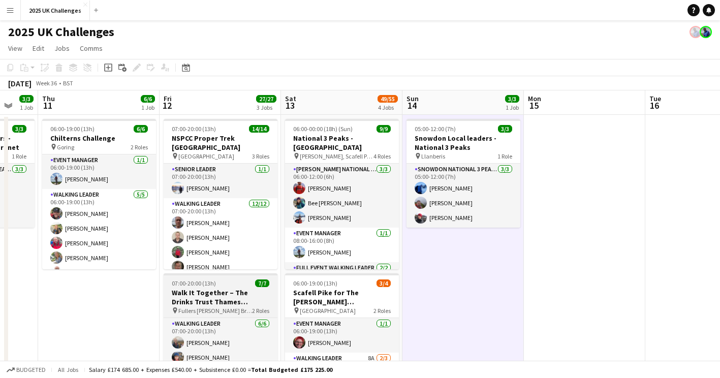
drag, startPoint x: 536, startPoint y: 298, endPoint x: 174, endPoint y: 280, distance: 361.7
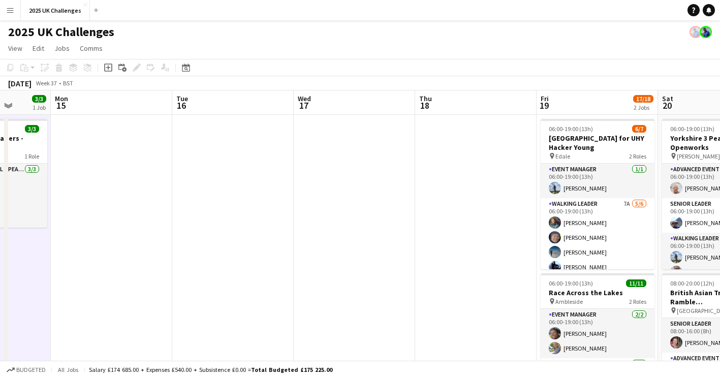
drag, startPoint x: 355, startPoint y: 290, endPoint x: 28, endPoint y: 276, distance: 327.0
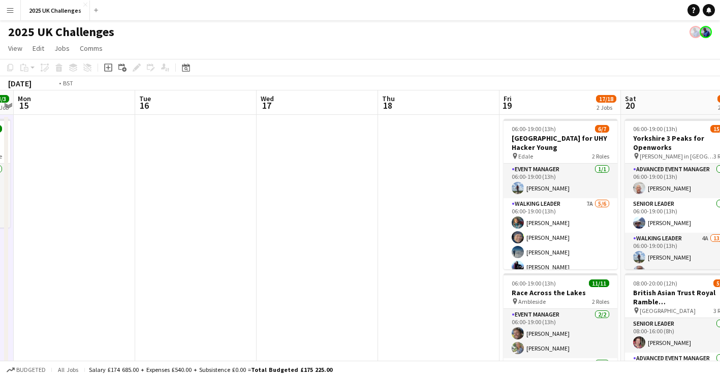
scroll to position [0, 389]
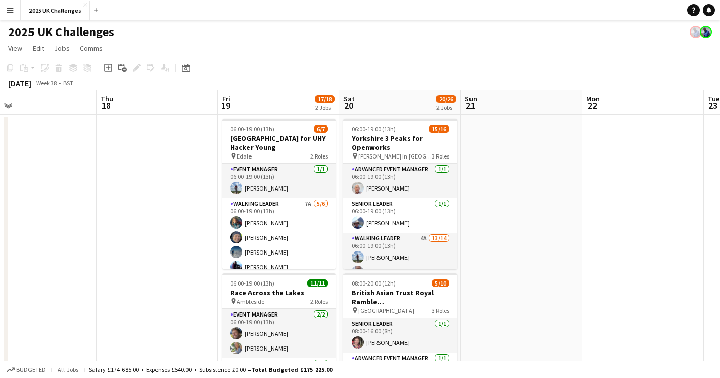
drag, startPoint x: 199, startPoint y: 286, endPoint x: -2, endPoint y: 277, distance: 201.4
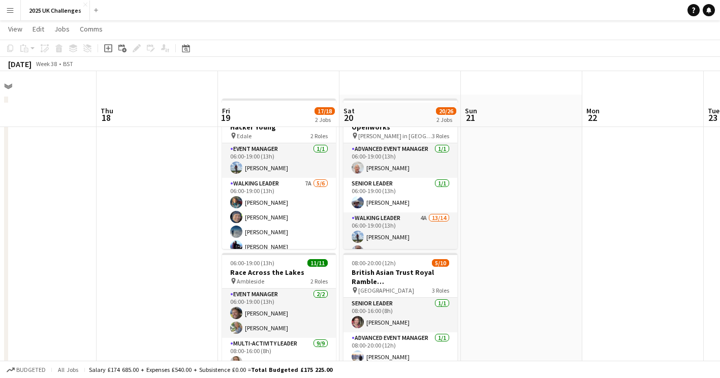
scroll to position [0, 0]
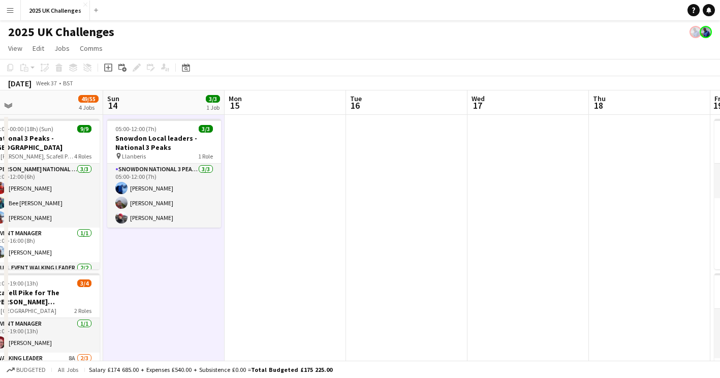
drag, startPoint x: 105, startPoint y: 247, endPoint x: 450, endPoint y: 264, distance: 344.9
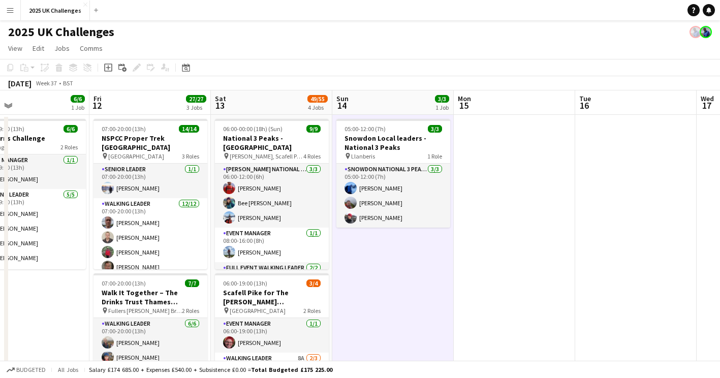
drag, startPoint x: 248, startPoint y: 269, endPoint x: 449, endPoint y: 262, distance: 201.3
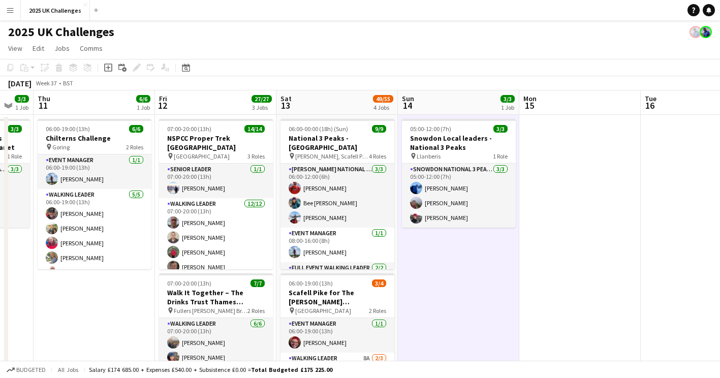
drag, startPoint x: 419, startPoint y: 268, endPoint x: 477, endPoint y: 266, distance: 58.0
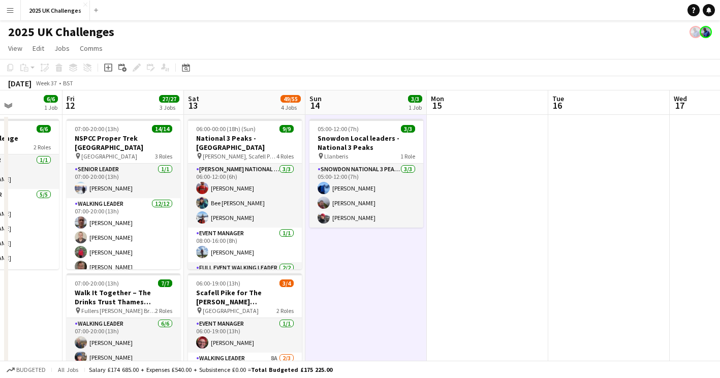
drag, startPoint x: 345, startPoint y: 306, endPoint x: 413, endPoint y: 308, distance: 67.6
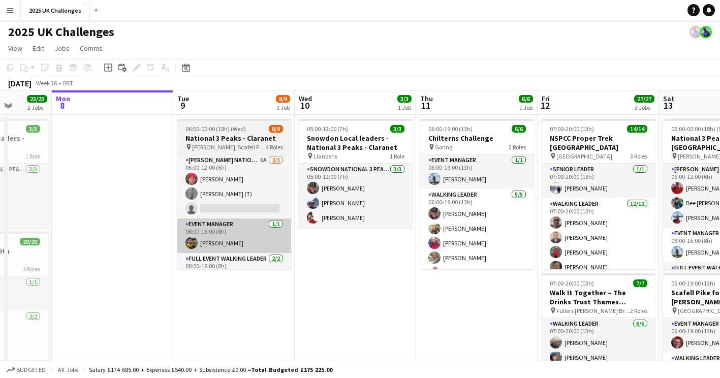
drag, startPoint x: 366, startPoint y: 311, endPoint x: 239, endPoint y: 243, distance: 144.4
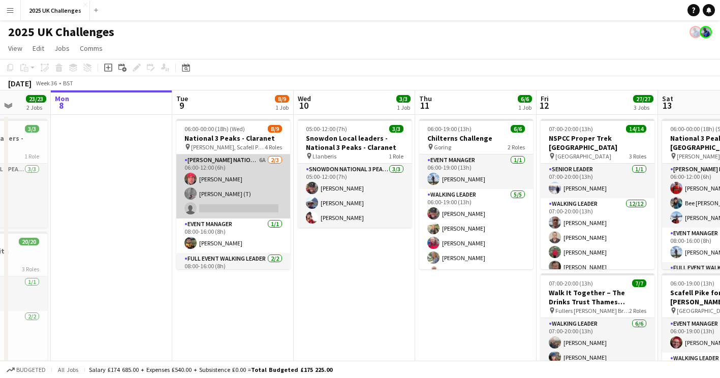
click at [265, 205] on app-card-role "[PERSON_NAME] National 3 Peaks Walking Leader 6A [DATE] 06:00-12:00 (6h) [PERSO…" at bounding box center [233, 186] width 114 height 64
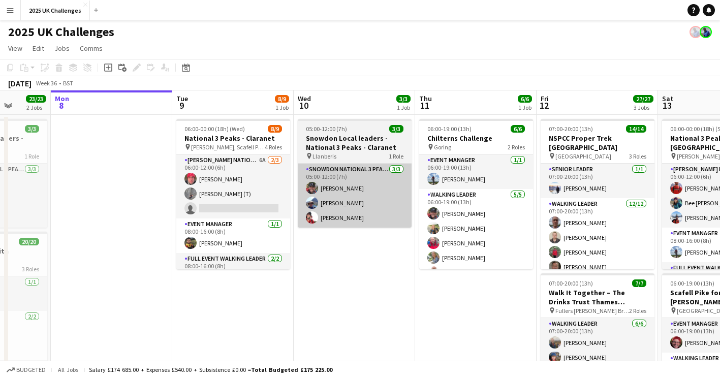
scroll to position [0, 314]
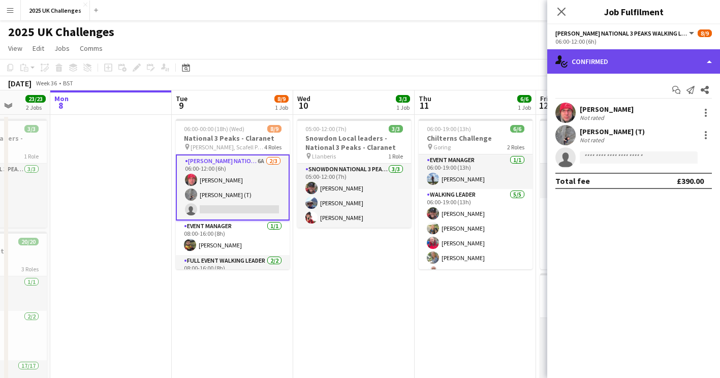
click at [609, 64] on div "single-neutral-actions-check-2 Confirmed" at bounding box center [633, 61] width 173 height 24
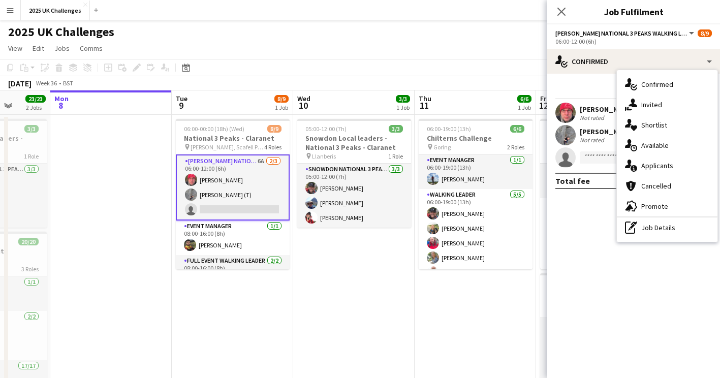
click at [670, 169] on span "Applicants" at bounding box center [657, 165] width 32 height 9
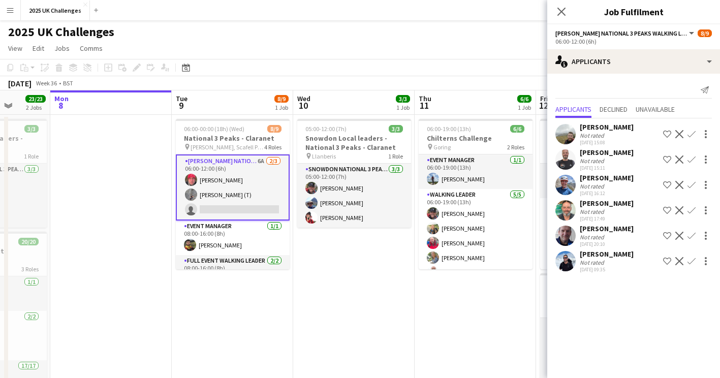
click at [599, 184] on div "Not rated" at bounding box center [593, 186] width 26 height 8
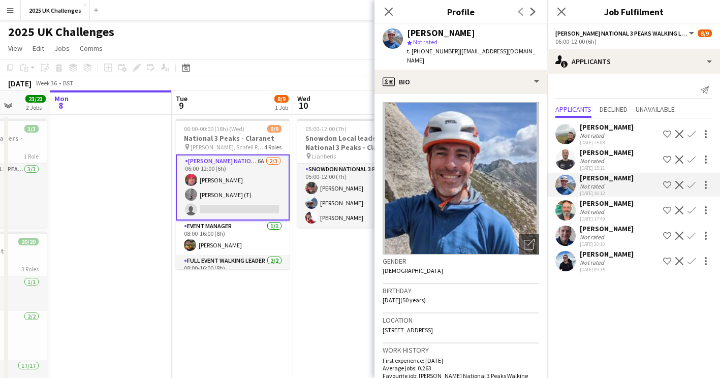
click at [610, 234] on div "Not rated" at bounding box center [607, 237] width 54 height 8
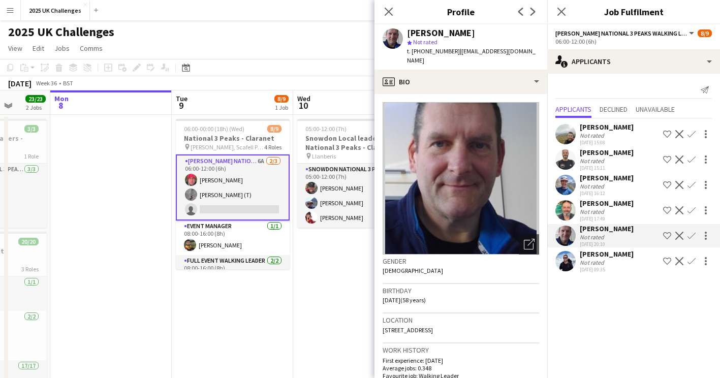
click at [617, 211] on div "Not rated" at bounding box center [607, 212] width 54 height 8
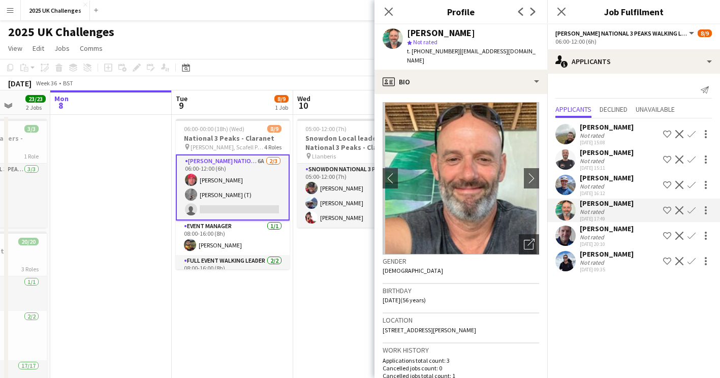
click at [615, 178] on div "[PERSON_NAME]" at bounding box center [607, 177] width 54 height 9
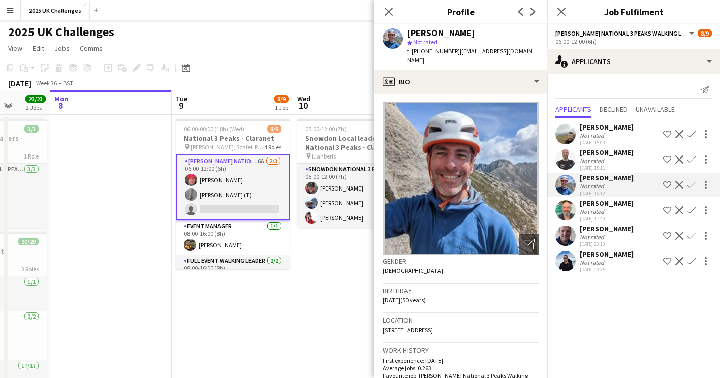
click at [610, 156] on div "[PERSON_NAME]" at bounding box center [607, 152] width 54 height 9
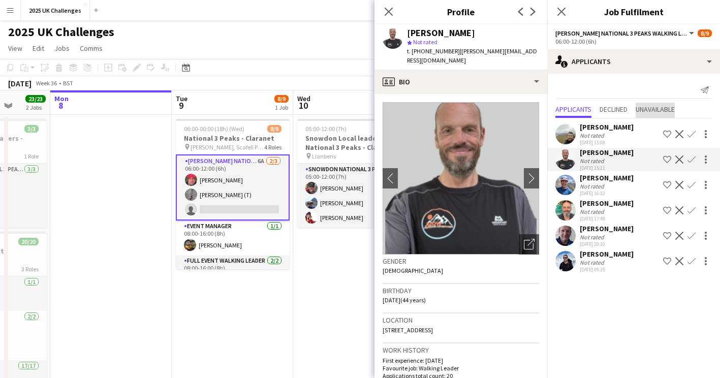
click at [642, 117] on span "Unavailable" at bounding box center [655, 110] width 39 height 15
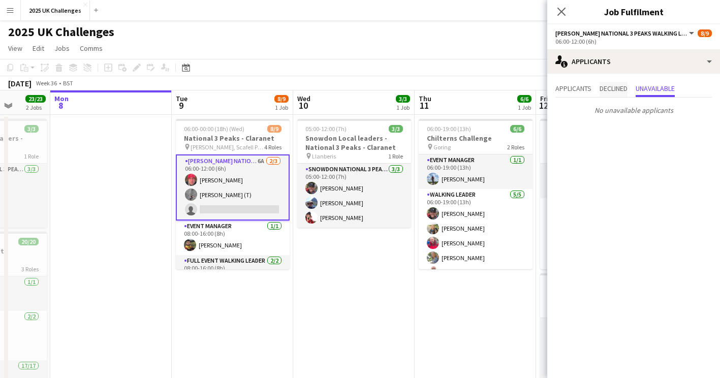
click at [618, 88] on span "Declined" at bounding box center [614, 88] width 28 height 7
click at [589, 90] on span "Applicants" at bounding box center [573, 88] width 36 height 7
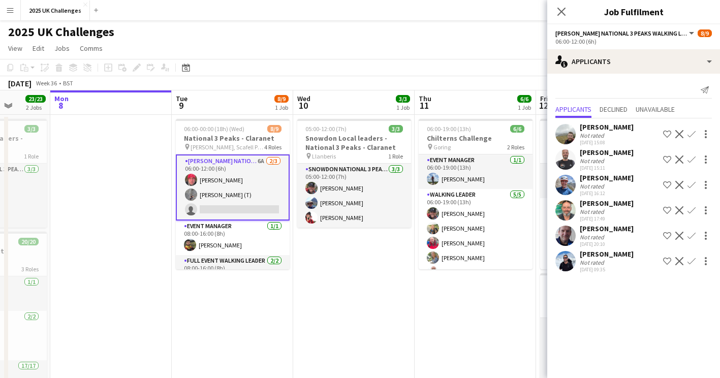
click at [594, 132] on div "Not rated" at bounding box center [593, 136] width 26 height 8
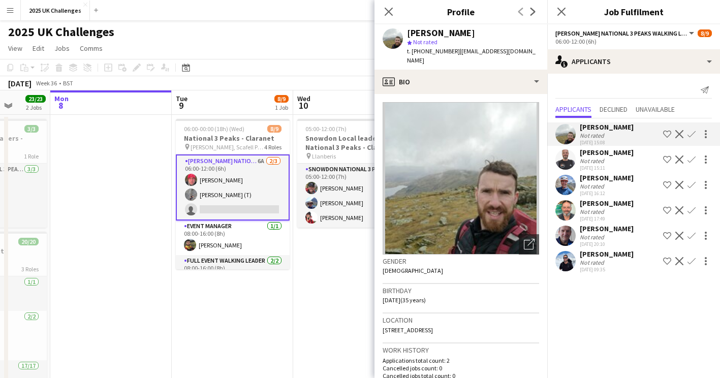
click at [601, 230] on div "[PERSON_NAME]" at bounding box center [607, 228] width 54 height 9
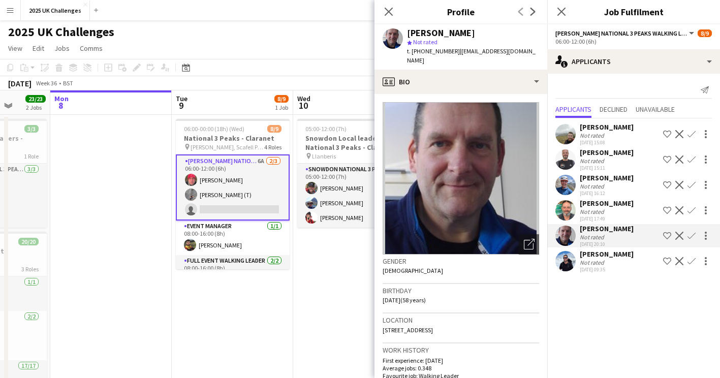
click at [604, 198] on div "[PERSON_NAME] Not rated [DATE] 15:08 Shortlist crew Decline Confirm [PERSON_NAM…" at bounding box center [633, 196] width 173 height 157
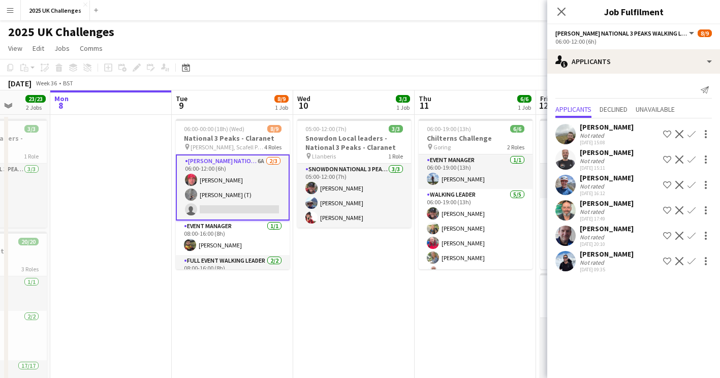
click at [602, 180] on div "[PERSON_NAME]" at bounding box center [607, 177] width 54 height 9
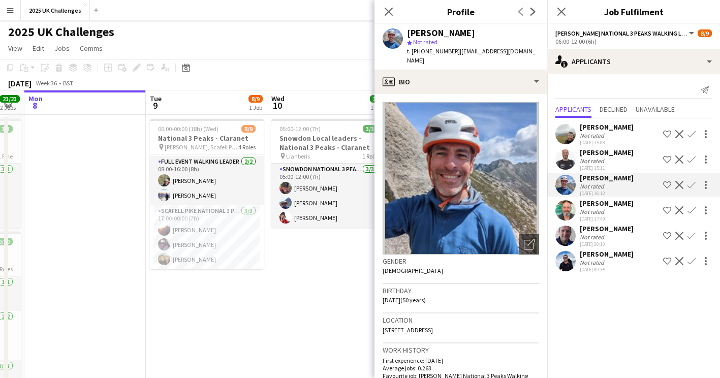
scroll to position [0, 338]
drag, startPoint x: 291, startPoint y: 294, endPoint x: 267, endPoint y: 300, distance: 24.8
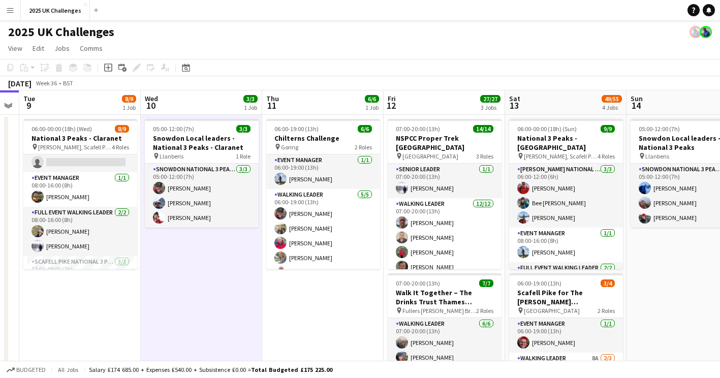
scroll to position [0, 347]
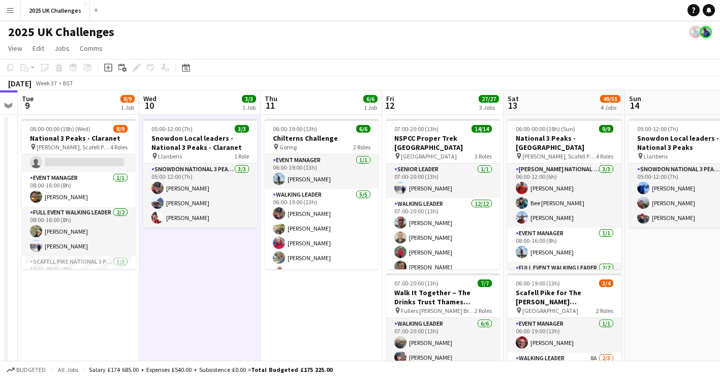
drag, startPoint x: 399, startPoint y: 321, endPoint x: 318, endPoint y: 316, distance: 81.9
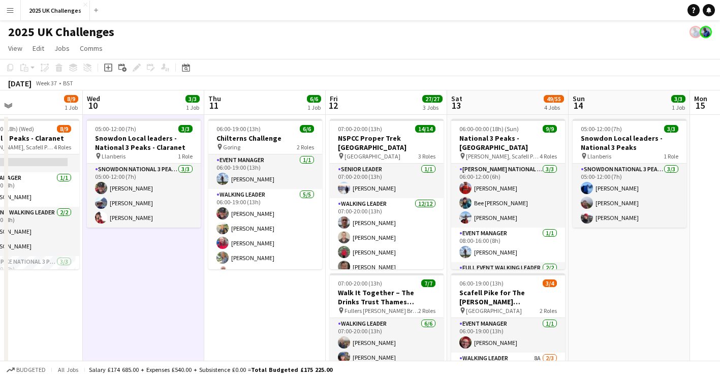
scroll to position [0, 406]
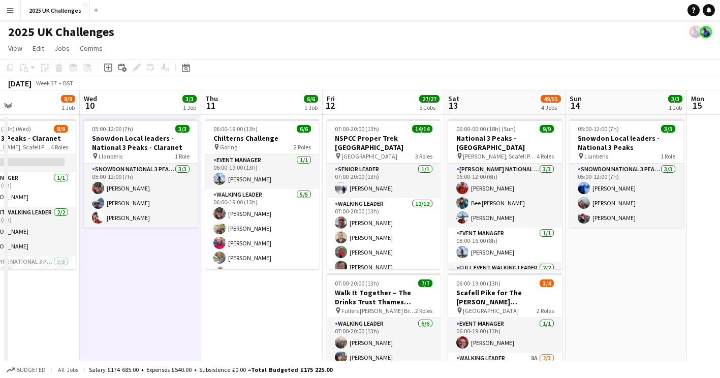
drag, startPoint x: 680, startPoint y: 295, endPoint x: 620, endPoint y: 298, distance: 59.6
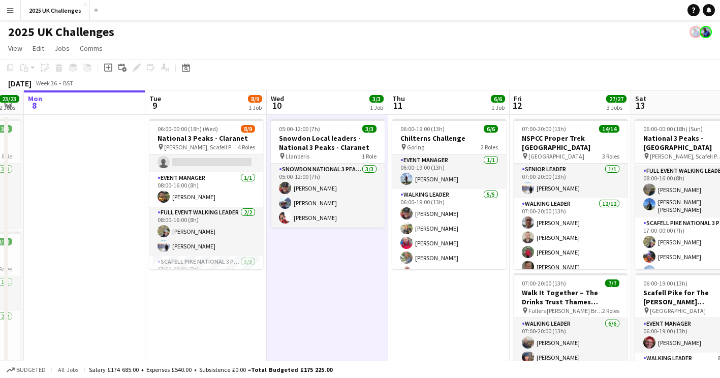
scroll to position [0, 315]
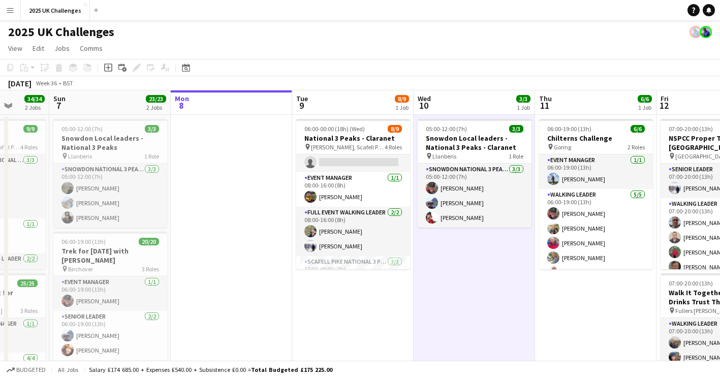
drag, startPoint x: 224, startPoint y: 267, endPoint x: 471, endPoint y: 276, distance: 246.6
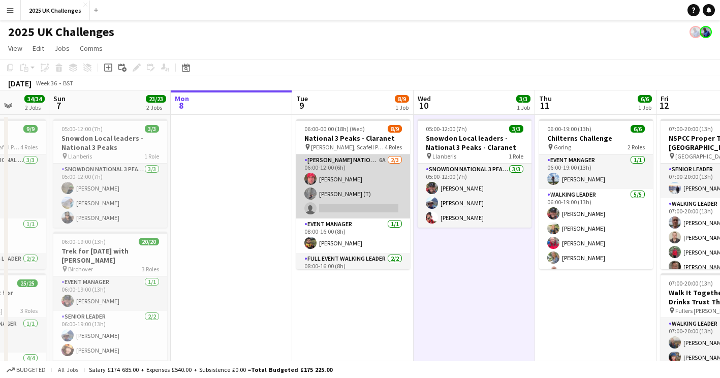
scroll to position [0, 0]
click at [360, 190] on app-card-role "[PERSON_NAME] National 3 Peaks Walking Leader 6A [DATE] 06:00-12:00 (6h) [PERSO…" at bounding box center [353, 186] width 114 height 64
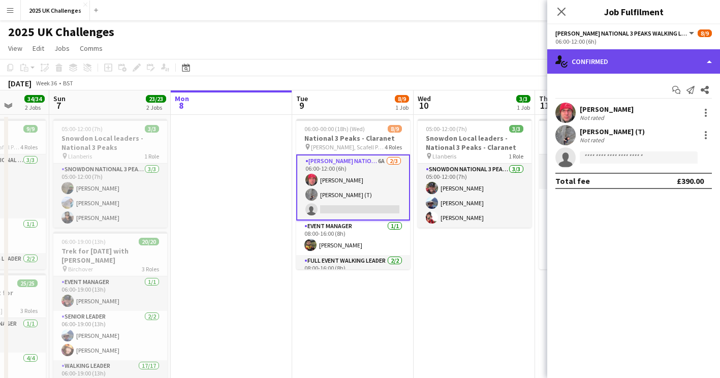
click at [650, 54] on div "single-neutral-actions-check-2 Confirmed" at bounding box center [633, 61] width 173 height 24
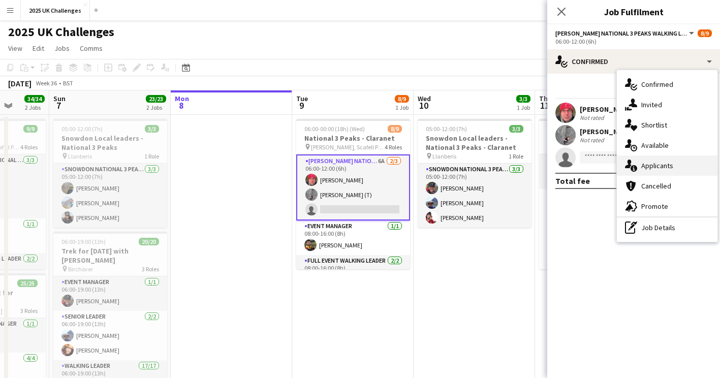
click at [662, 163] on span "Applicants" at bounding box center [657, 165] width 32 height 9
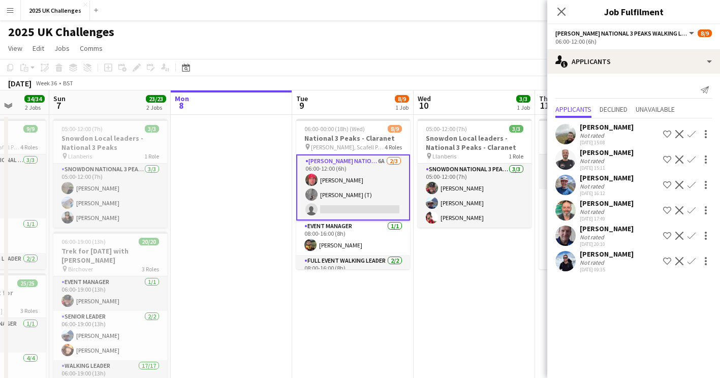
click at [597, 178] on div "[PERSON_NAME]" at bounding box center [607, 177] width 54 height 9
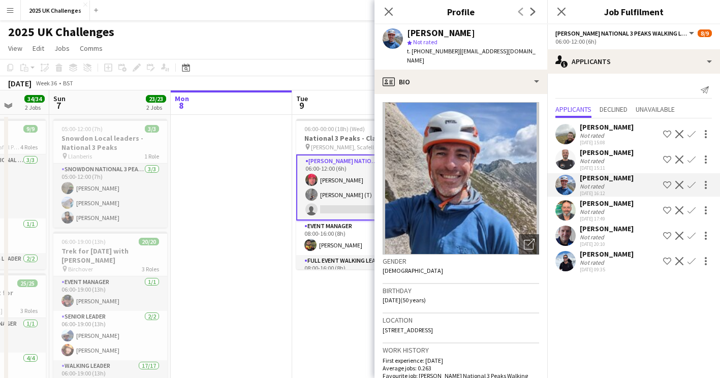
drag, startPoint x: 209, startPoint y: 182, endPoint x: 213, endPoint y: 195, distance: 12.7
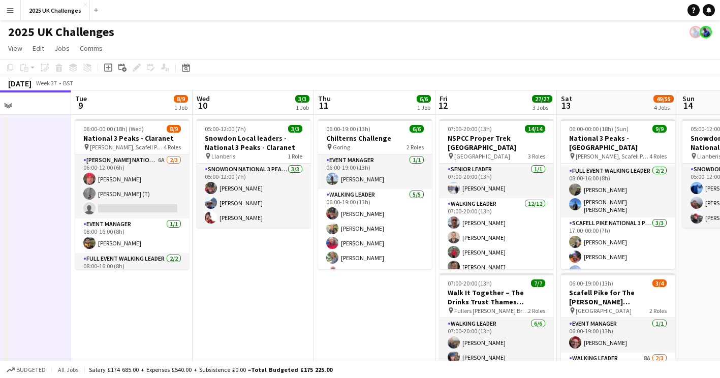
drag, startPoint x: 402, startPoint y: 309, endPoint x: 213, endPoint y: 297, distance: 190.0
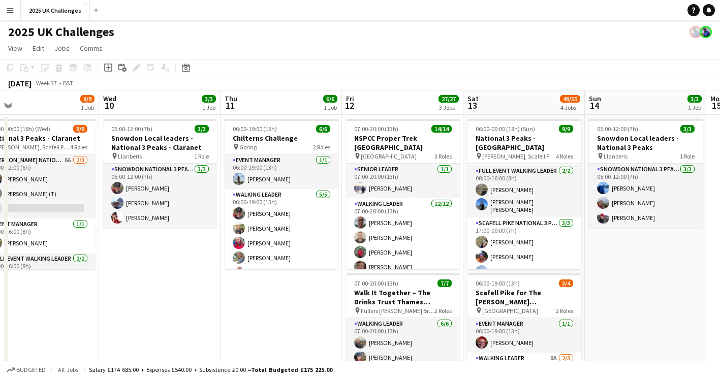
scroll to position [0, 388]
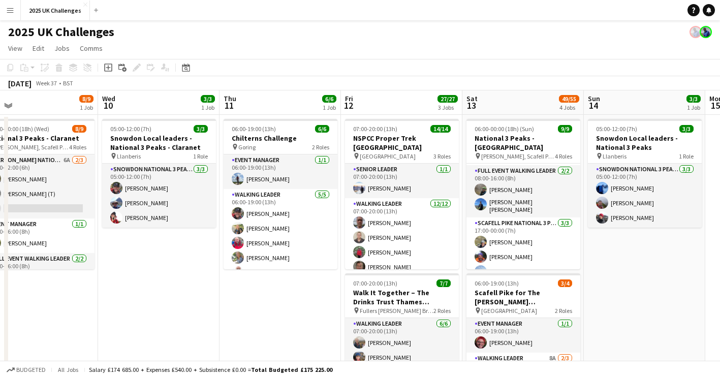
drag, startPoint x: 338, startPoint y: 314, endPoint x: 258, endPoint y: 309, distance: 80.4
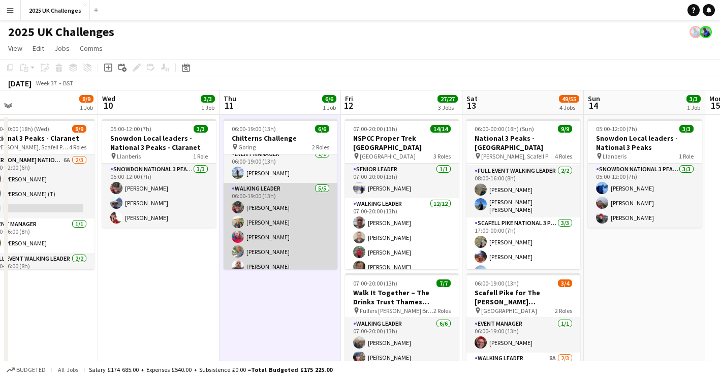
scroll to position [0, 0]
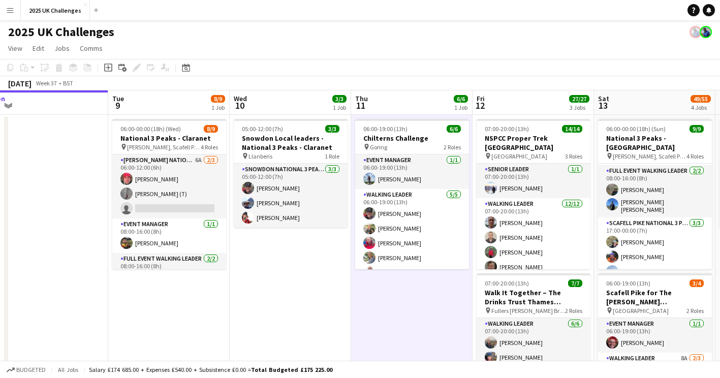
drag, startPoint x: 182, startPoint y: 278, endPoint x: 302, endPoint y: 302, distance: 122.8
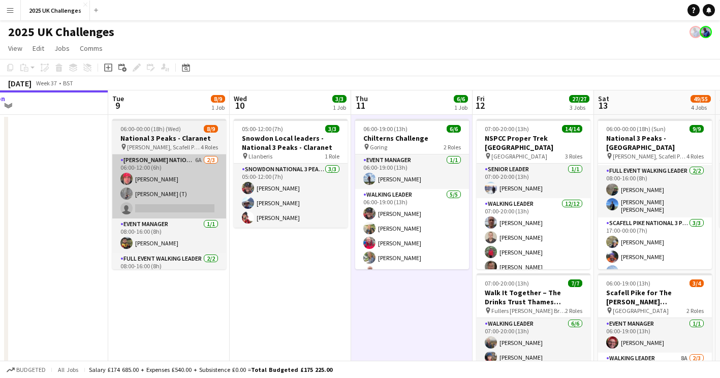
scroll to position [0, 257]
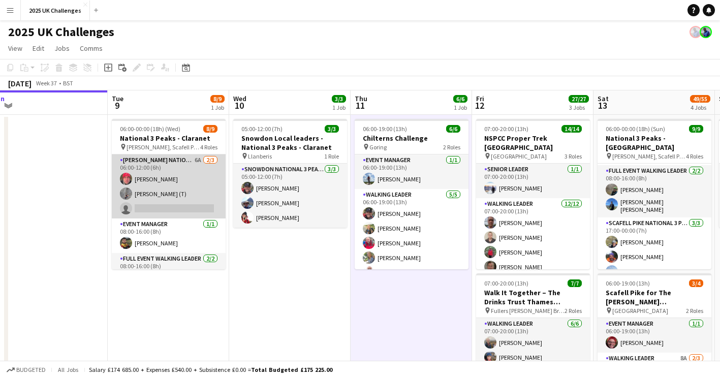
click at [169, 186] on app-card-role "[PERSON_NAME] National 3 Peaks Walking Leader 6A [DATE] 06:00-12:00 (6h) [PERSO…" at bounding box center [169, 186] width 114 height 64
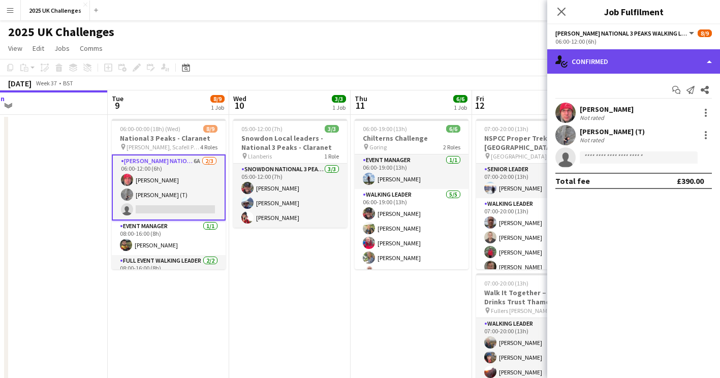
click at [634, 67] on div "single-neutral-actions-check-2 Confirmed" at bounding box center [633, 61] width 173 height 24
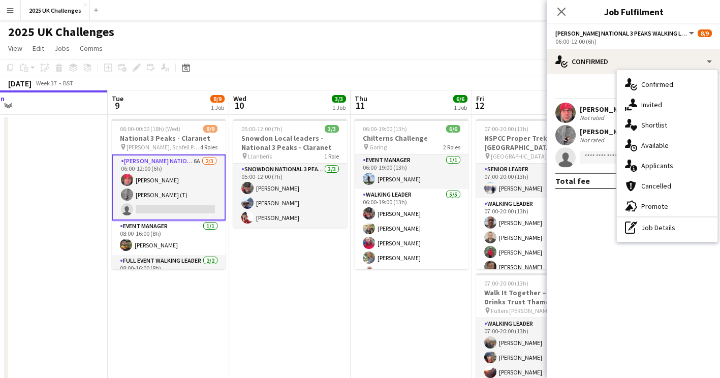
click at [671, 162] on span "Applicants" at bounding box center [657, 165] width 32 height 9
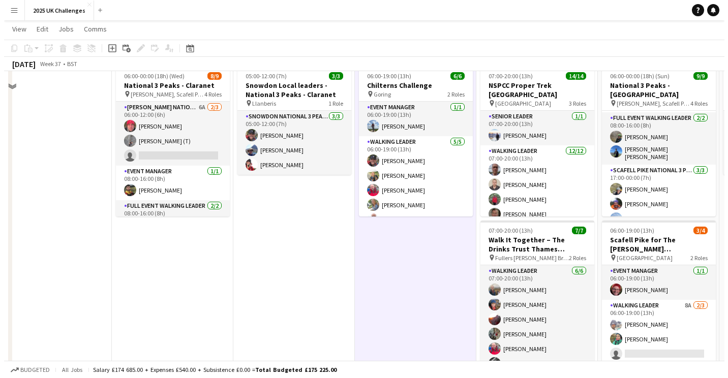
scroll to position [0, 0]
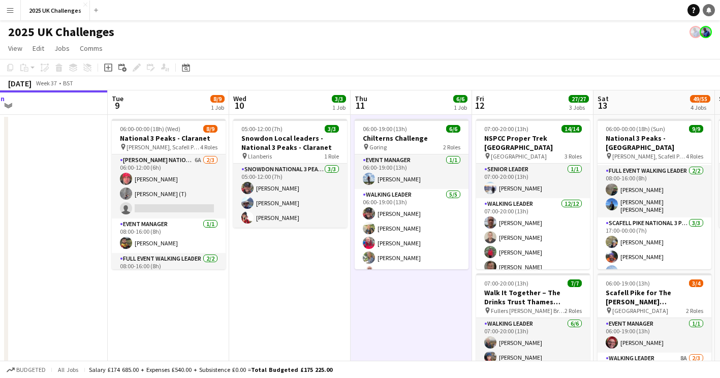
click at [709, 11] on icon at bounding box center [708, 9] width 5 height 5
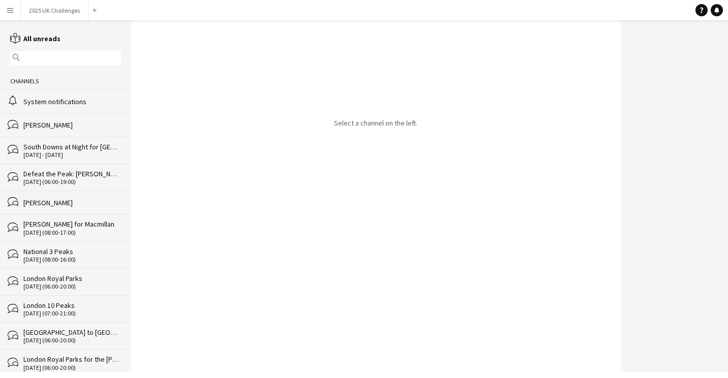
click at [58, 101] on div "System notifications" at bounding box center [72, 101] width 98 height 9
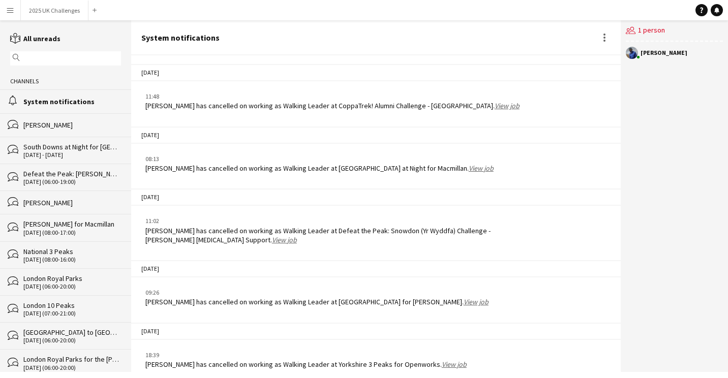
scroll to position [1471, 0]
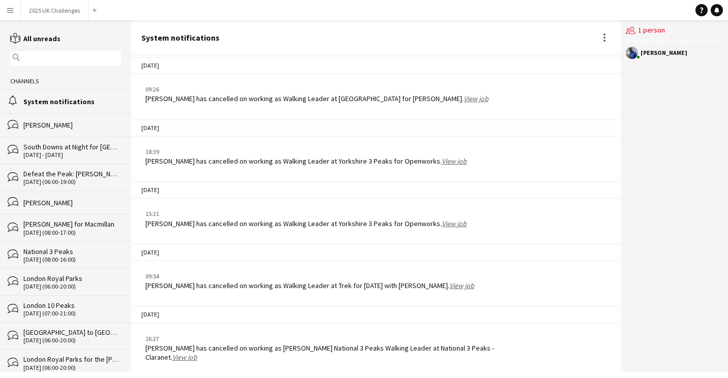
click at [57, 98] on div "System notifications" at bounding box center [72, 101] width 98 height 9
click at [45, 15] on button "2025 UK Challenges Close" at bounding box center [55, 11] width 68 height 20
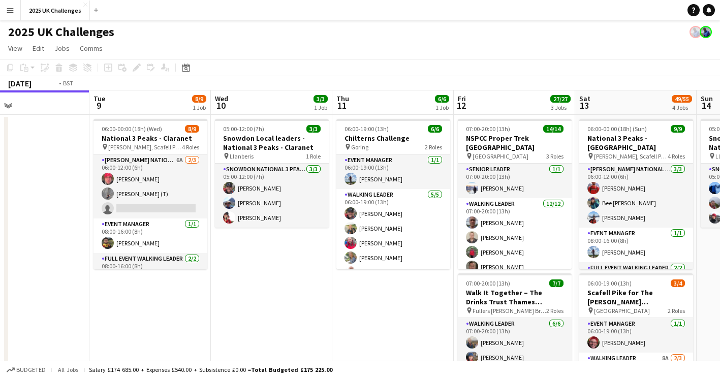
scroll to position [0, 253]
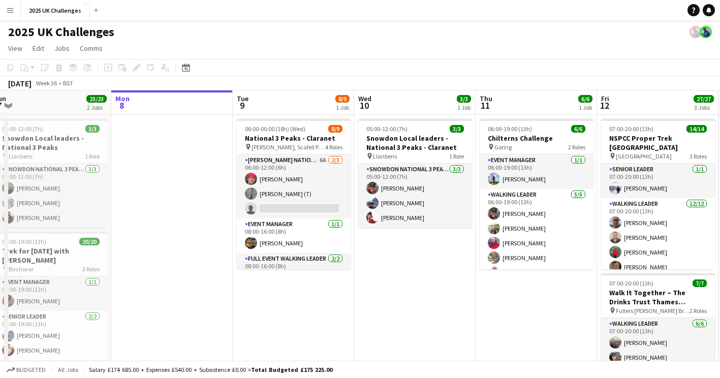
drag, startPoint x: 442, startPoint y: 292, endPoint x: 431, endPoint y: 292, distance: 10.2
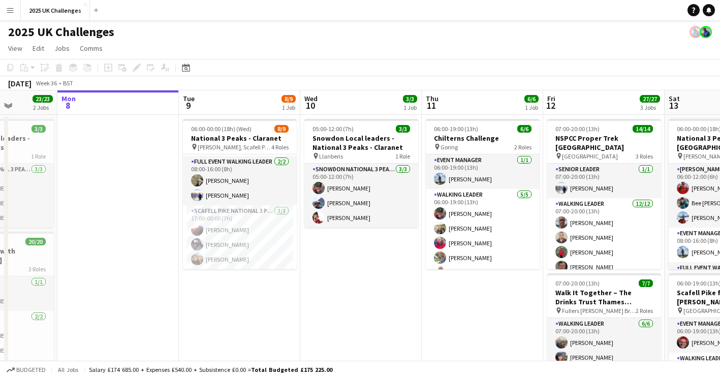
scroll to position [0, 306]
drag, startPoint x: 314, startPoint y: 316, endPoint x: 384, endPoint y: 303, distance: 71.8
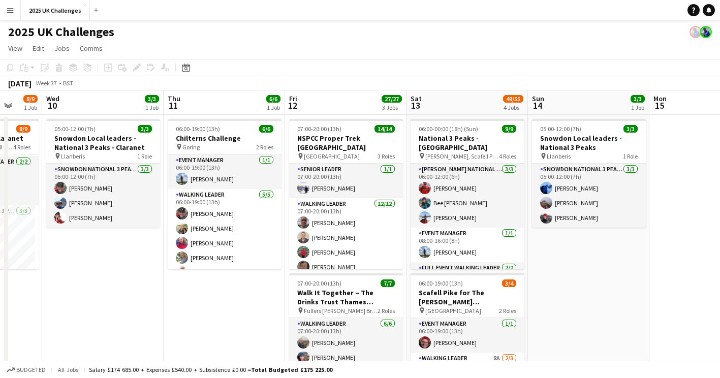
scroll to position [0, 329]
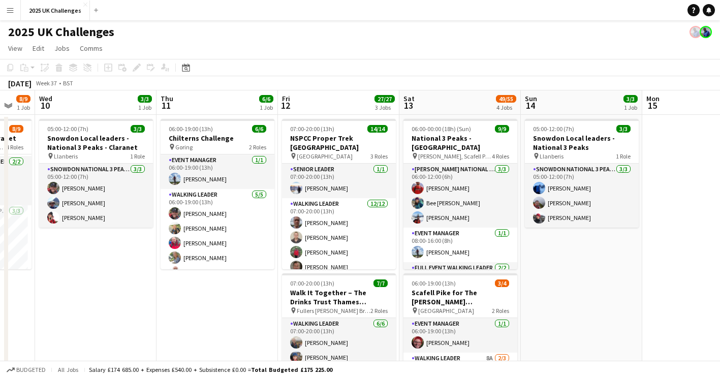
drag, startPoint x: 358, startPoint y: 314, endPoint x: 138, endPoint y: 302, distance: 220.4
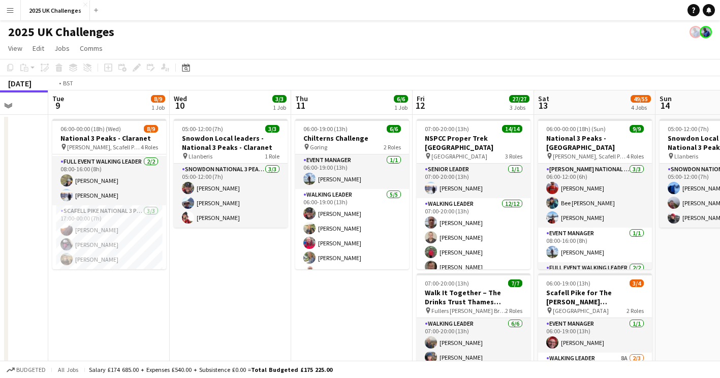
scroll to position [0, 243]
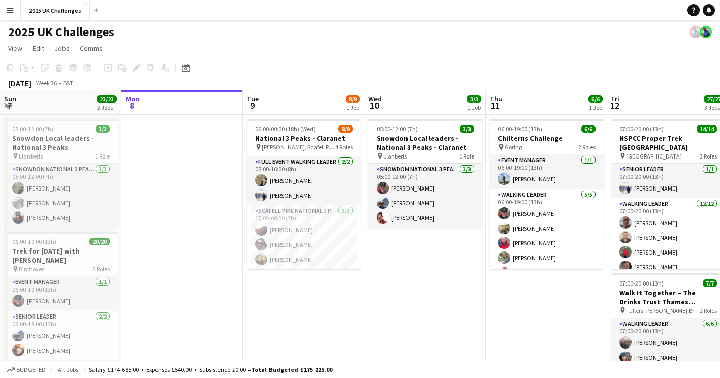
drag, startPoint x: 113, startPoint y: 303, endPoint x: 439, endPoint y: 307, distance: 325.7
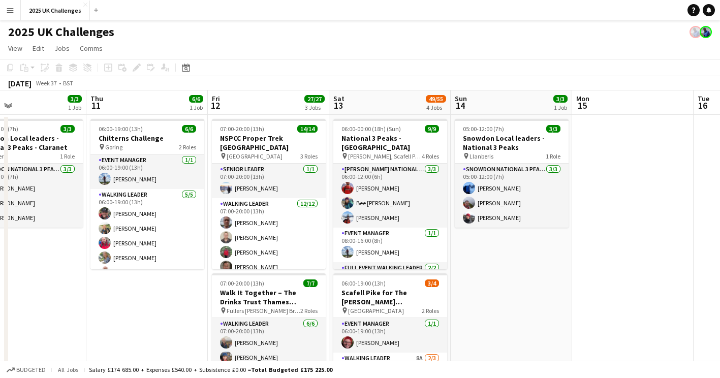
scroll to position [0, 297]
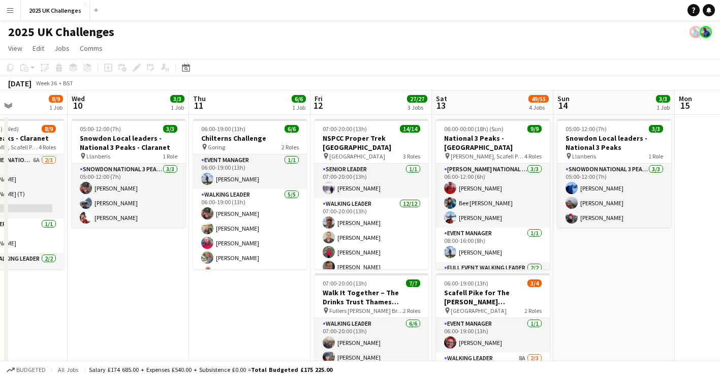
drag, startPoint x: 278, startPoint y: 294, endPoint x: 219, endPoint y: 285, distance: 60.2
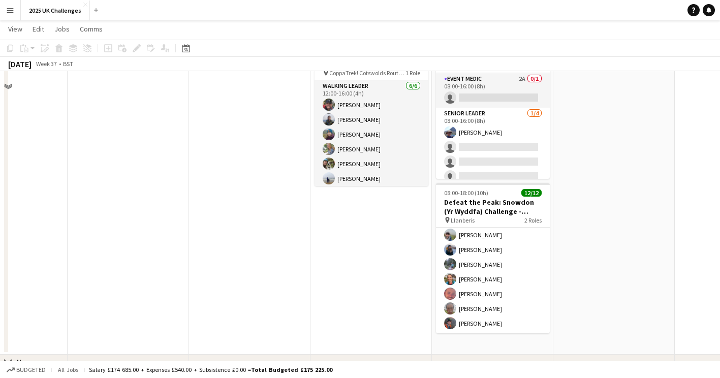
scroll to position [407, 0]
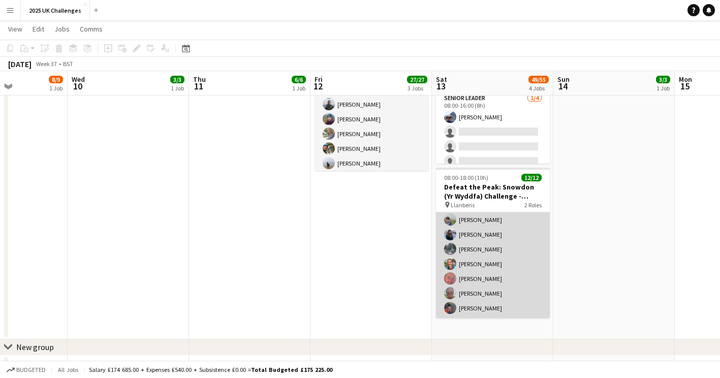
click at [469, 231] on app-card-role "Walking Leader [DATE] 08:00-18:00 (10h) [PERSON_NAME] [PERSON_NAME] [PERSON_NAM…" at bounding box center [493, 227] width 114 height 182
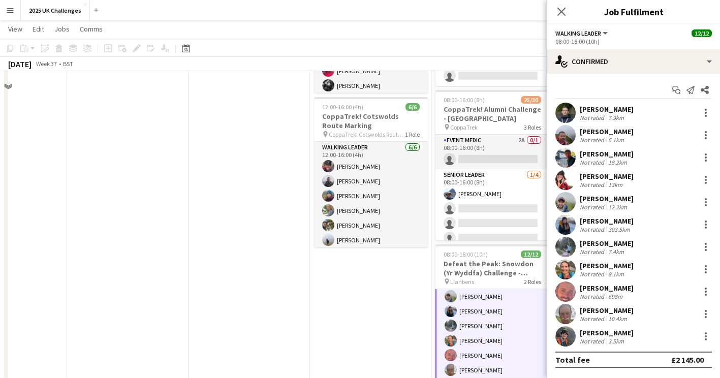
scroll to position [177, 0]
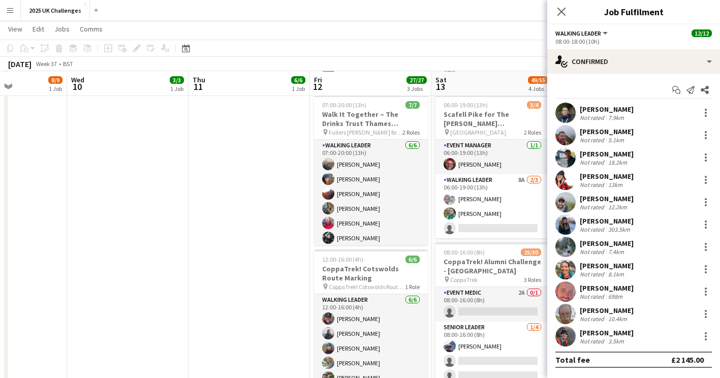
click at [276, 242] on app-date-cell "06:00-19:00 (13h) 6/6 Chilterns Challenge pin Goring 2 Roles Event Manager [DAT…" at bounding box center [249, 252] width 121 height 632
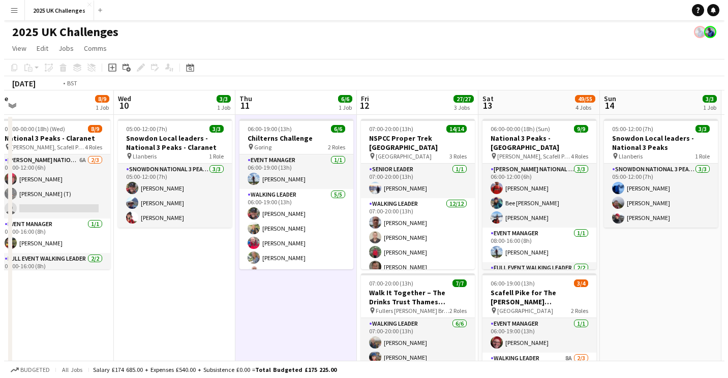
scroll to position [0, 223]
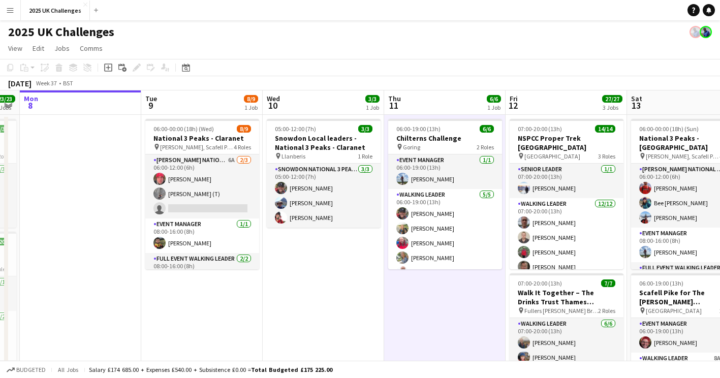
drag, startPoint x: 145, startPoint y: 303, endPoint x: 329, endPoint y: 307, distance: 184.0
click at [3, 9] on button "Menu" at bounding box center [10, 10] width 20 height 20
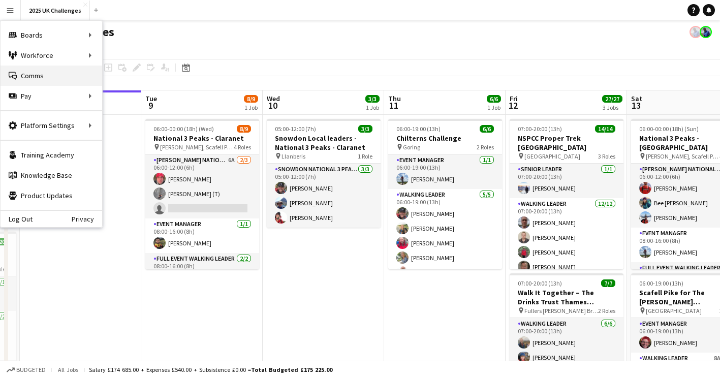
click at [39, 71] on link "Comms Comms" at bounding box center [52, 76] width 102 height 20
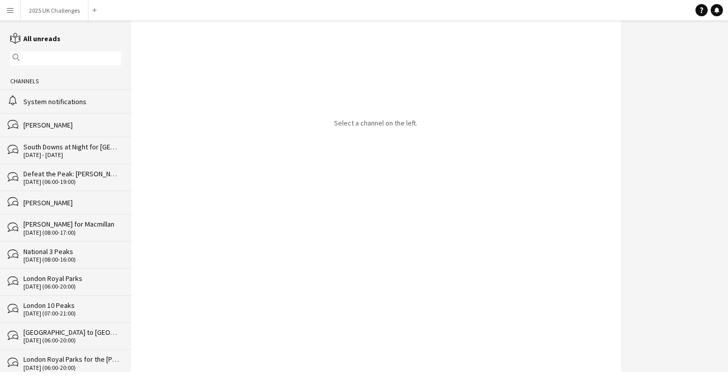
click at [77, 104] on div "System notifications" at bounding box center [72, 101] width 98 height 9
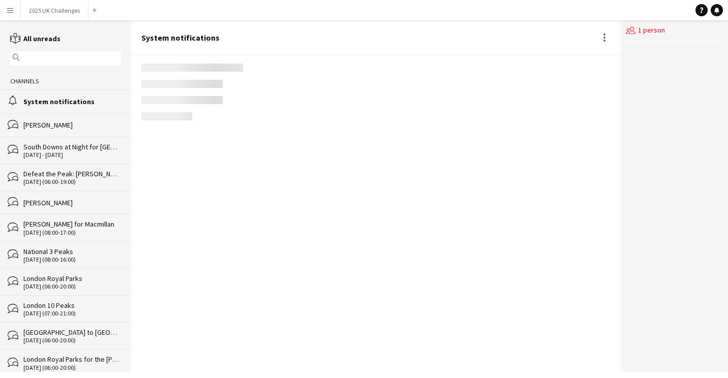
scroll to position [1471, 0]
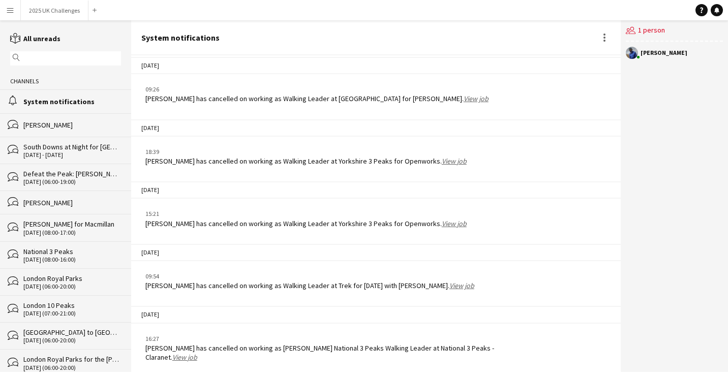
click at [533, 329] on app-chat-system-message "16:27 [PERSON_NAME] has cancelled on working as [PERSON_NAME] National 3 Peaks …" at bounding box center [375, 348] width 489 height 38
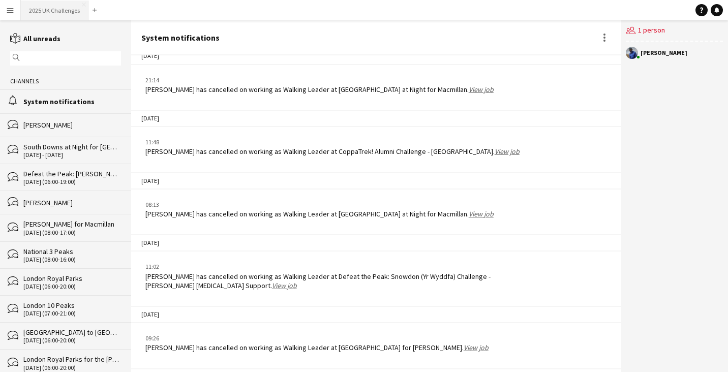
scroll to position [1216, 0]
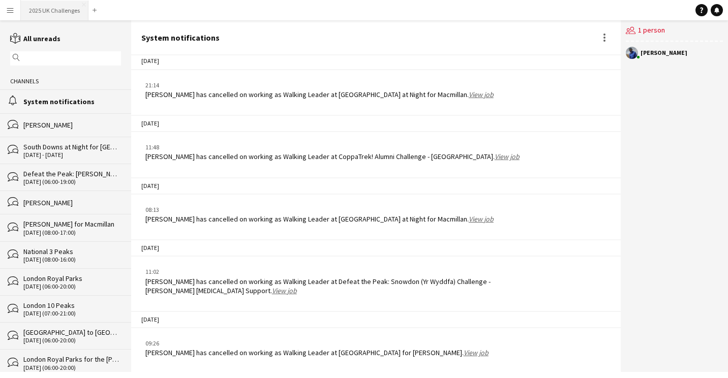
drag, startPoint x: 36, startPoint y: 3, endPoint x: 31, endPoint y: 1, distance: 5.5
click at [35, 6] on button "2025 UK Challenges Close" at bounding box center [55, 11] width 68 height 20
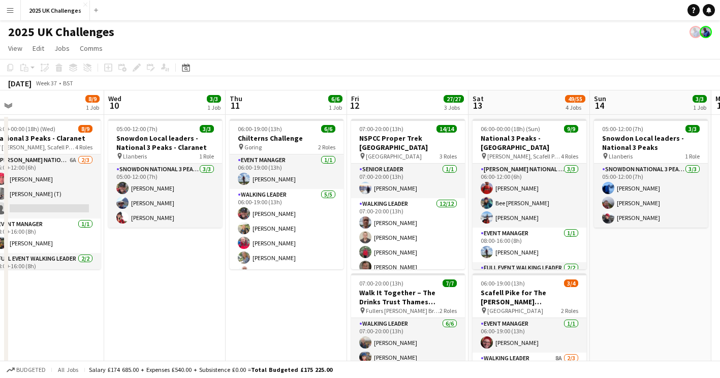
scroll to position [0, 382]
drag, startPoint x: 528, startPoint y: 320, endPoint x: 268, endPoint y: 332, distance: 261.0
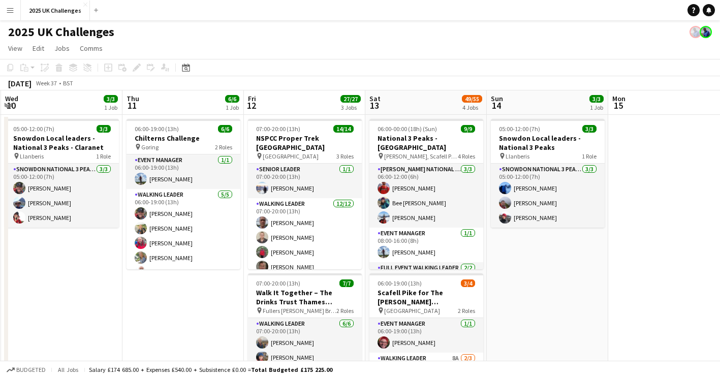
scroll to position [0, 365]
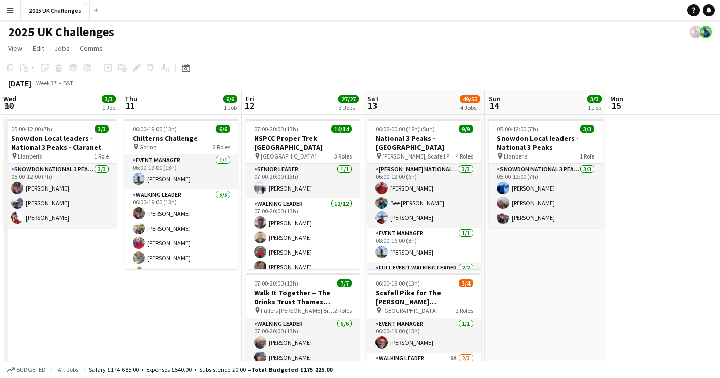
drag, startPoint x: 280, startPoint y: 327, endPoint x: 175, endPoint y: 335, distance: 105.0
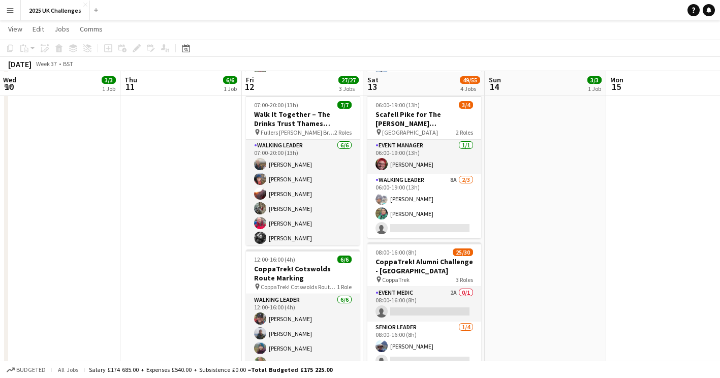
scroll to position [0, 0]
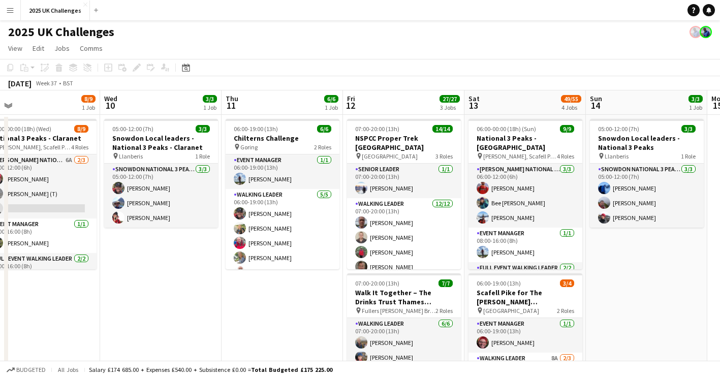
drag, startPoint x: 98, startPoint y: 301, endPoint x: 186, endPoint y: 299, distance: 88.5
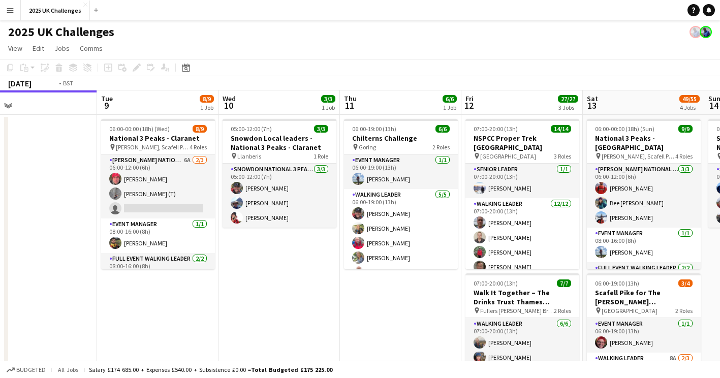
drag, startPoint x: 386, startPoint y: 324, endPoint x: 438, endPoint y: 316, distance: 53.0
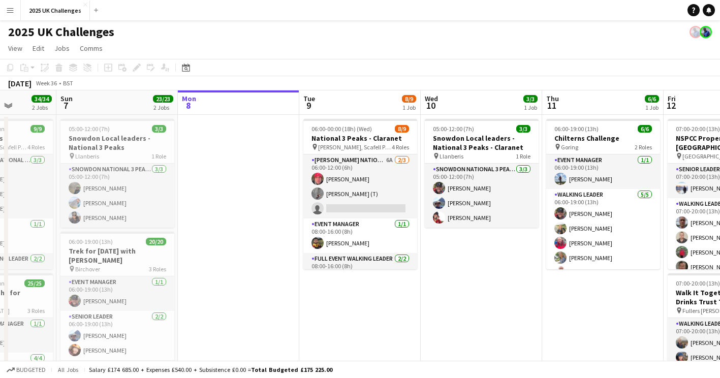
scroll to position [0, 290]
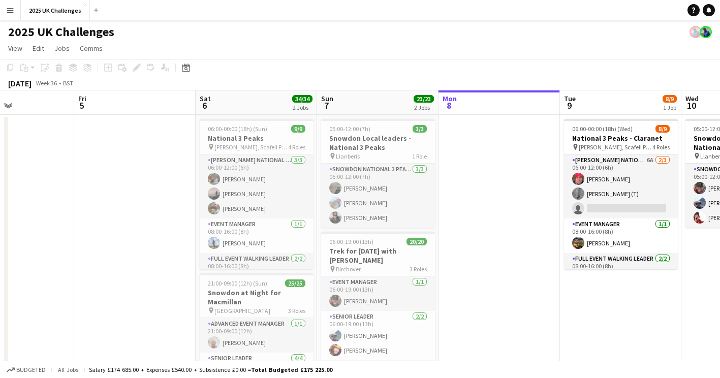
drag, startPoint x: 207, startPoint y: 315, endPoint x: 404, endPoint y: 300, distance: 198.2
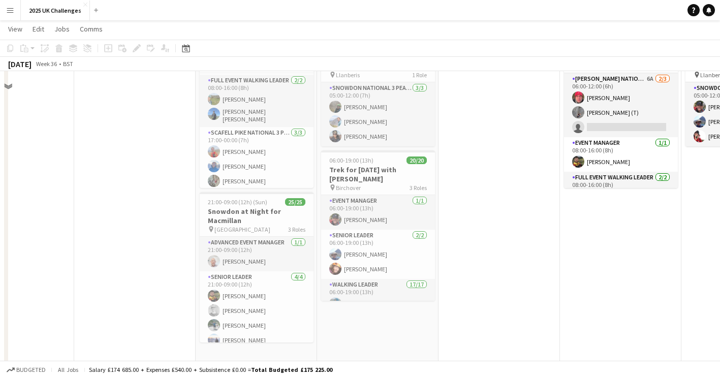
scroll to position [152, 0]
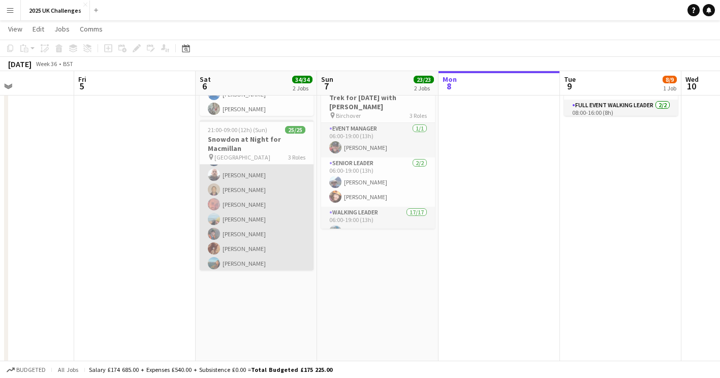
click at [247, 226] on app-card-role "Walking Leader 20/20 21:00-09:00 (12h) [PERSON_NAME] [PERSON_NAME] [PERSON_NAME…" at bounding box center [257, 115] width 114 height 318
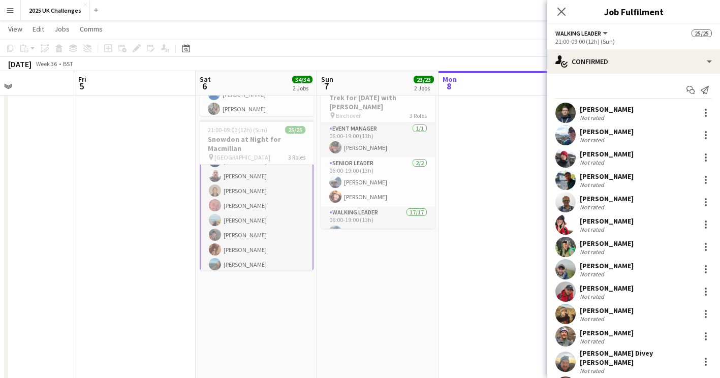
scroll to position [323, 0]
click at [242, 138] on h3 "Snowdon at Night for Macmillan" at bounding box center [257, 144] width 114 height 18
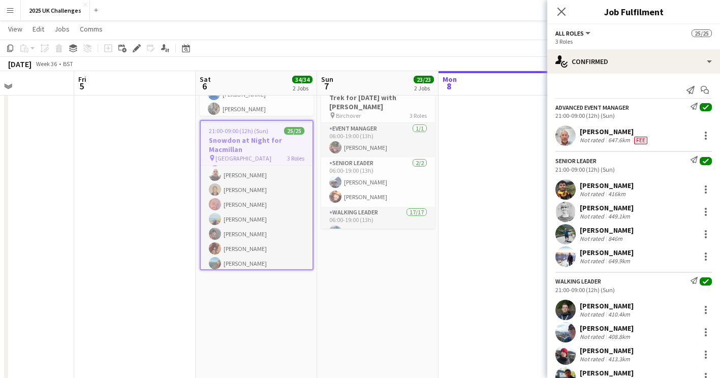
scroll to position [322, 0]
drag, startPoint x: 396, startPoint y: 283, endPoint x: 260, endPoint y: 207, distance: 155.6
click at [396, 283] on app-date-cell "05:00-12:00 (7h) 3/3 Snowdon Local leaders - National 3 Peaks pin Llanberis 1 R…" at bounding box center [377, 277] width 121 height 632
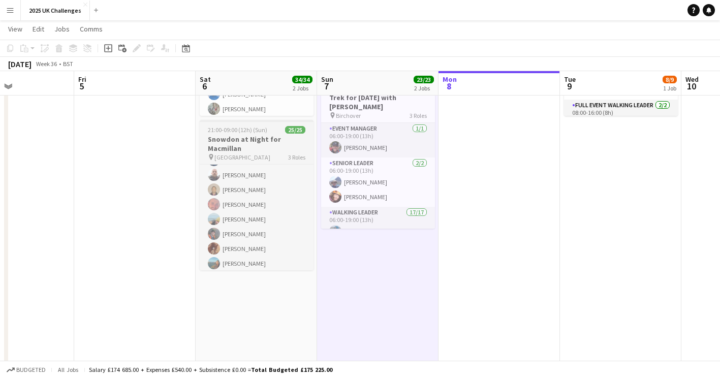
drag, startPoint x: 222, startPoint y: 132, endPoint x: 235, endPoint y: 129, distance: 13.1
click at [222, 132] on span "21:00-09:00 (12h) (Sun)" at bounding box center [237, 130] width 59 height 8
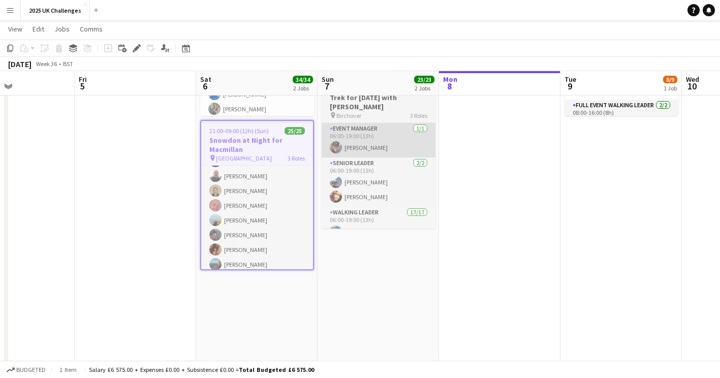
drag, startPoint x: 238, startPoint y: 138, endPoint x: 324, endPoint y: 126, distance: 86.2
click at [239, 138] on h3 "Snowdon at Night for Macmillan" at bounding box center [257, 145] width 112 height 18
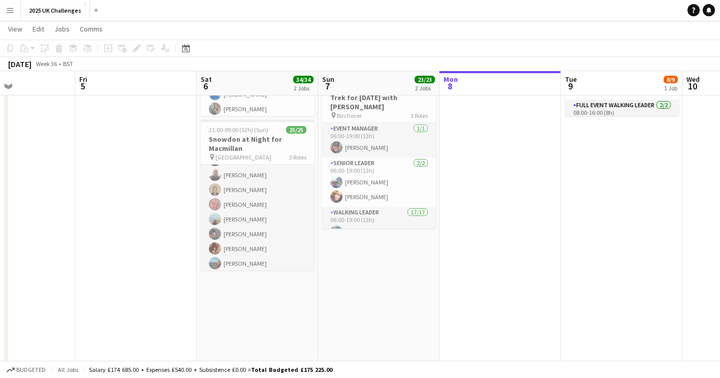
click at [436, 348] on app-date-cell "05:00-12:00 (7h) 3/3 Snowdon Local leaders - National 3 Peaks pin Llanberis 1 R…" at bounding box center [378, 277] width 121 height 632
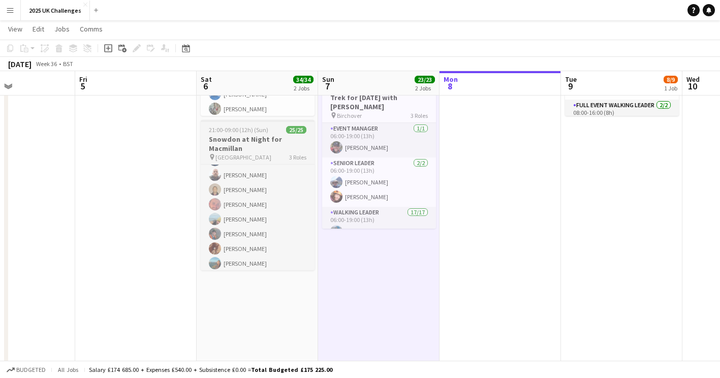
click at [235, 132] on span "21:00-09:00 (12h) (Sun)" at bounding box center [238, 130] width 59 height 8
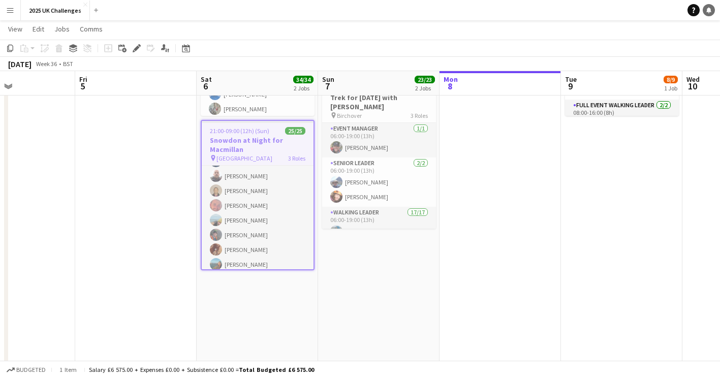
click at [705, 10] on link "Notifications" at bounding box center [709, 10] width 12 height 12
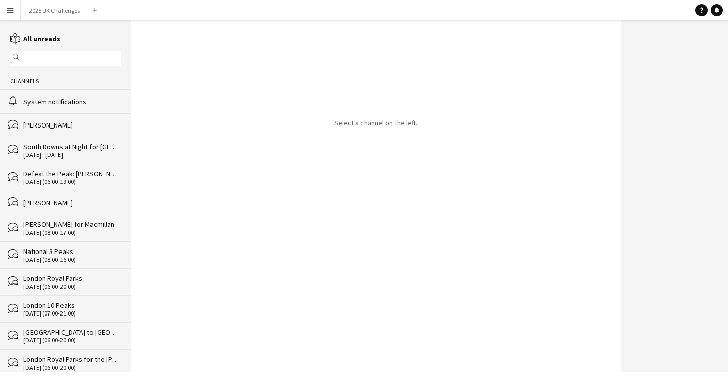
click at [51, 106] on div "System notifications" at bounding box center [72, 101] width 98 height 9
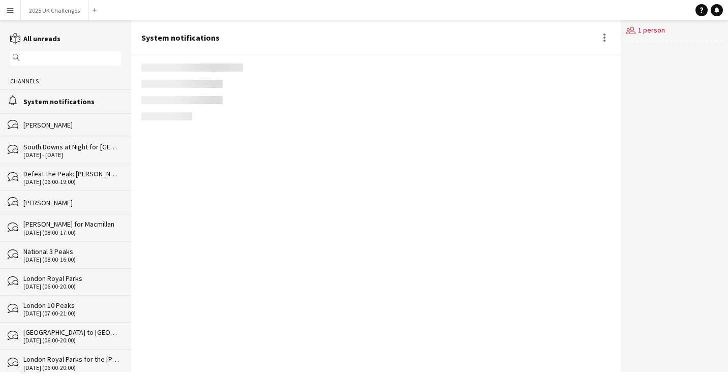
scroll to position [1471, 0]
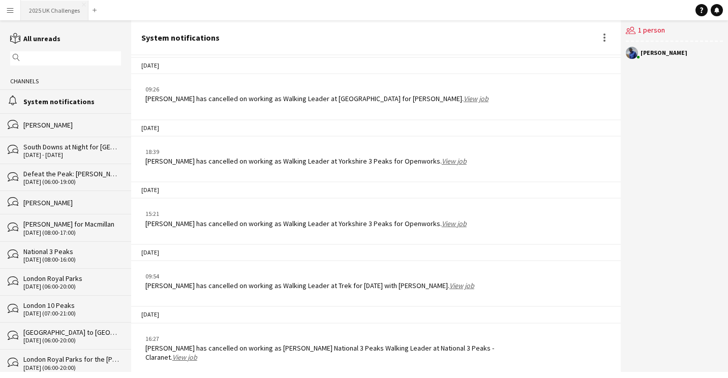
click at [52, 10] on button "2025 UK Challenges Close" at bounding box center [55, 11] width 68 height 20
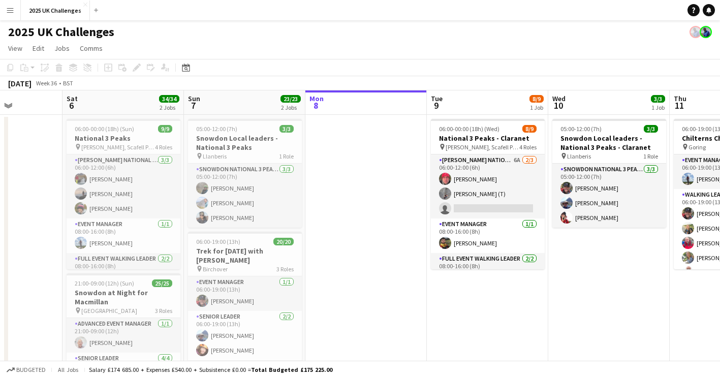
scroll to position [0, 290]
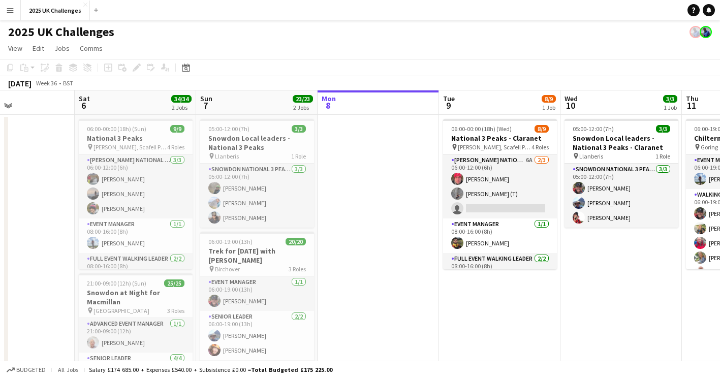
drag, startPoint x: 356, startPoint y: 196, endPoint x: 368, endPoint y: 195, distance: 12.2
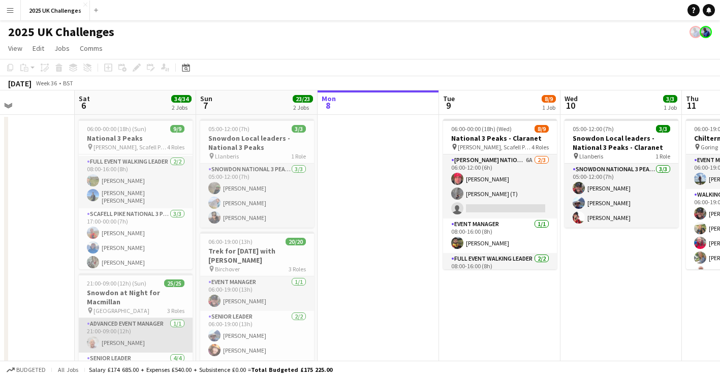
click at [113, 341] on app-card-role "Advanced Event Manager [DATE] 21:00-09:00 (12h) [PERSON_NAME]" at bounding box center [136, 335] width 114 height 35
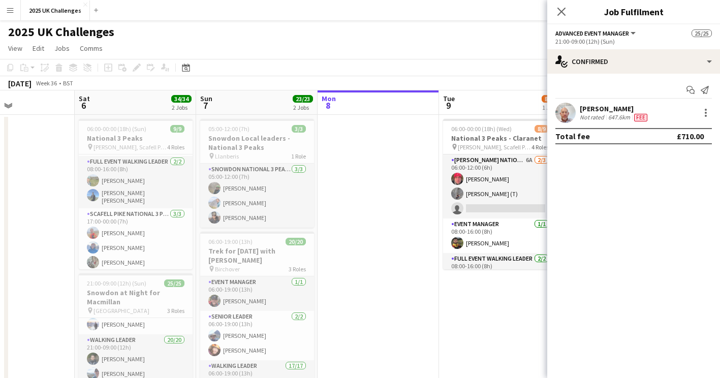
scroll to position [102, 0]
click at [129, 291] on h3 "Snowdon at Night for Macmillan" at bounding box center [136, 297] width 114 height 18
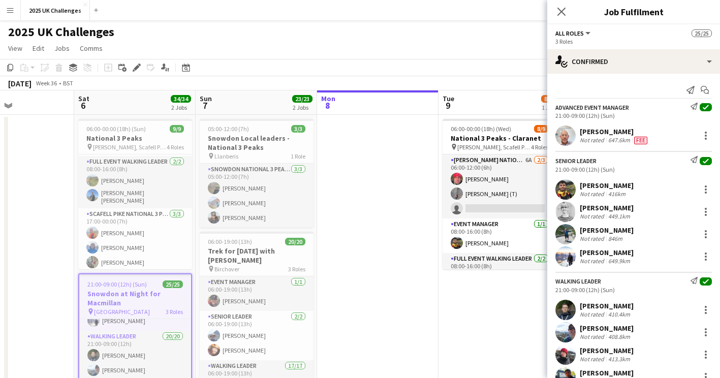
scroll to position [100, 0]
click at [564, 23] on div "Close pop-in" at bounding box center [561, 11] width 28 height 23
click at [567, 29] on div "All roles All roles Advanced Event Manager Senior Leader Walking Leader" at bounding box center [573, 32] width 37 height 9
click at [567, 31] on span "All roles" at bounding box center [569, 33] width 28 height 8
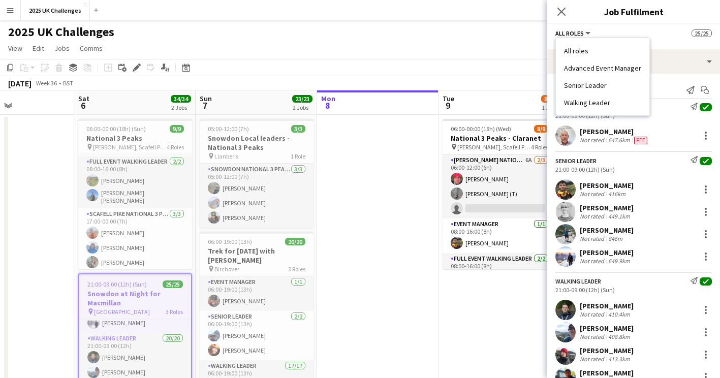
click at [637, 38] on div "All roles Advanced Event Manager Senior Leader Walking Leader" at bounding box center [602, 77] width 95 height 78
click at [667, 50] on div "single-neutral-actions-check-2 Confirmed" at bounding box center [633, 61] width 173 height 24
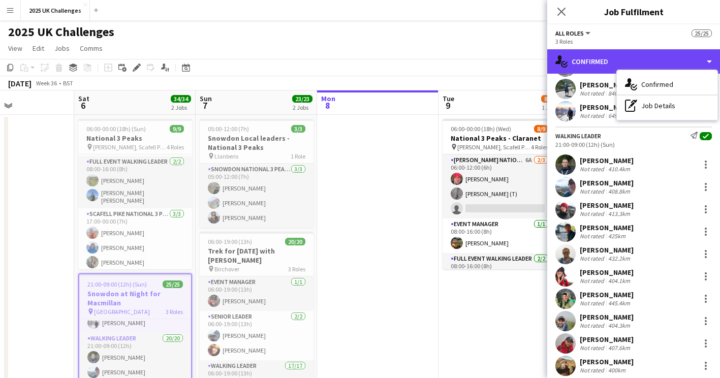
scroll to position [152, 0]
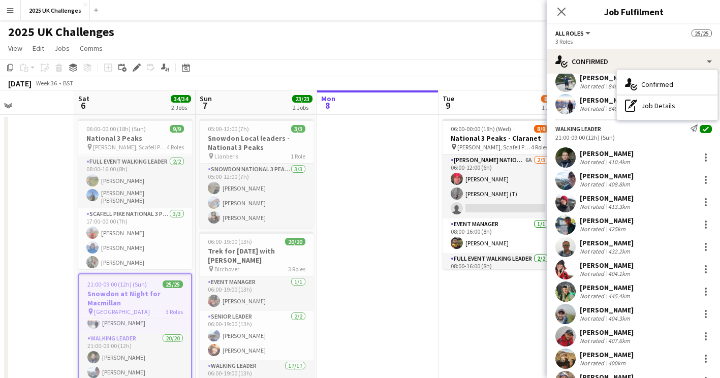
click at [593, 237] on div "[PERSON_NAME] Not rated 432.2km" at bounding box center [633, 247] width 173 height 20
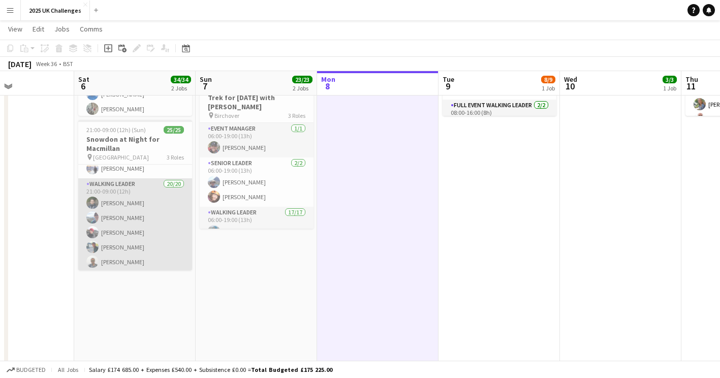
click at [130, 223] on app-card-role "Walking Leader 20/20 21:00-09:00 (12h) [PERSON_NAME] [PERSON_NAME] [PERSON_NAME…" at bounding box center [135, 337] width 114 height 318
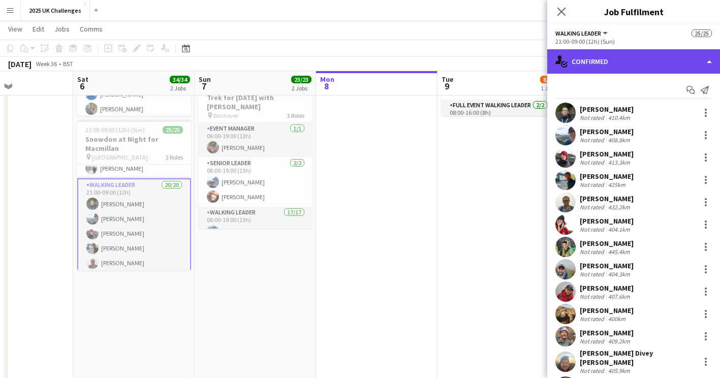
click at [710, 57] on div "single-neutral-actions-check-2 Confirmed" at bounding box center [633, 61] width 173 height 24
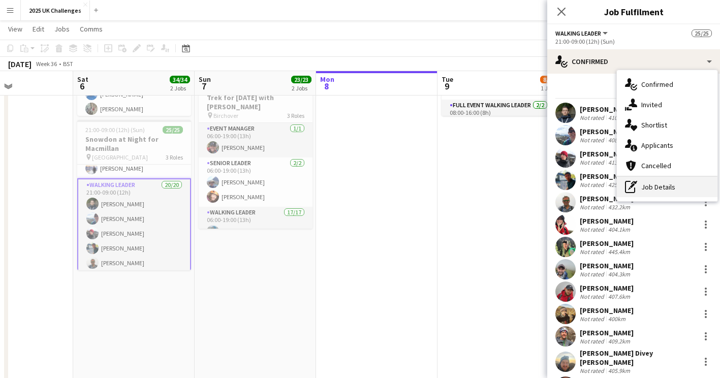
click at [647, 186] on div "pen-write Job Details" at bounding box center [667, 187] width 101 height 20
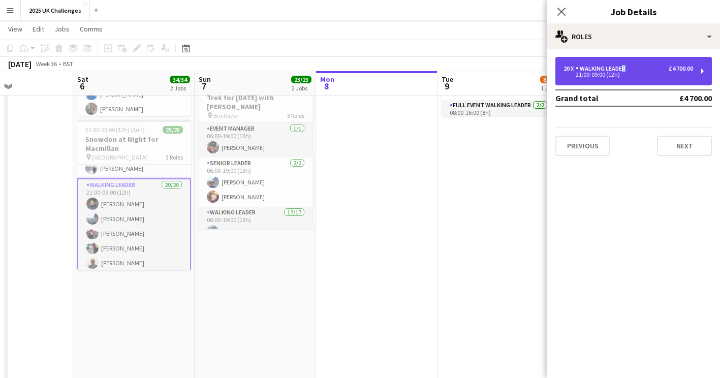
click at [621, 69] on div "Walking Leader" at bounding box center [603, 68] width 54 height 7
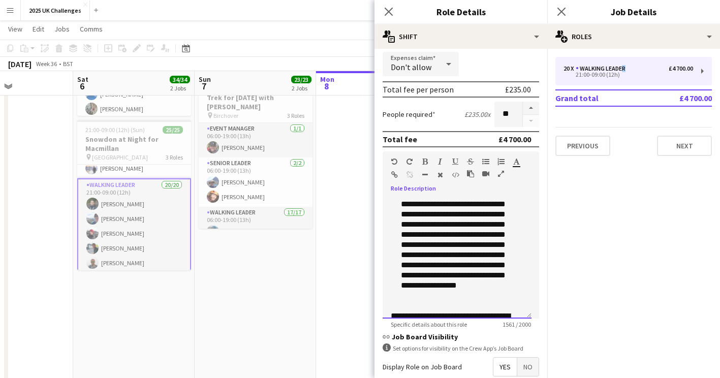
scroll to position [324, 0]
